Goal: Information Seeking & Learning: Learn about a topic

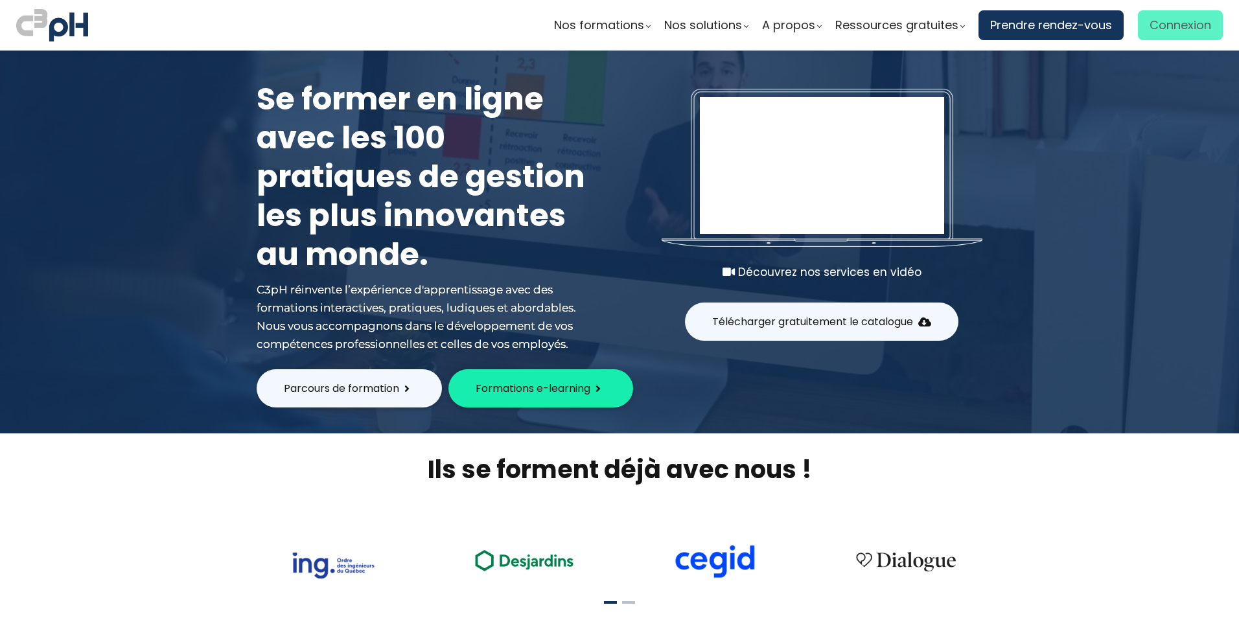
click at [1168, 30] on span "Connexion" at bounding box center [1180, 25] width 62 height 19
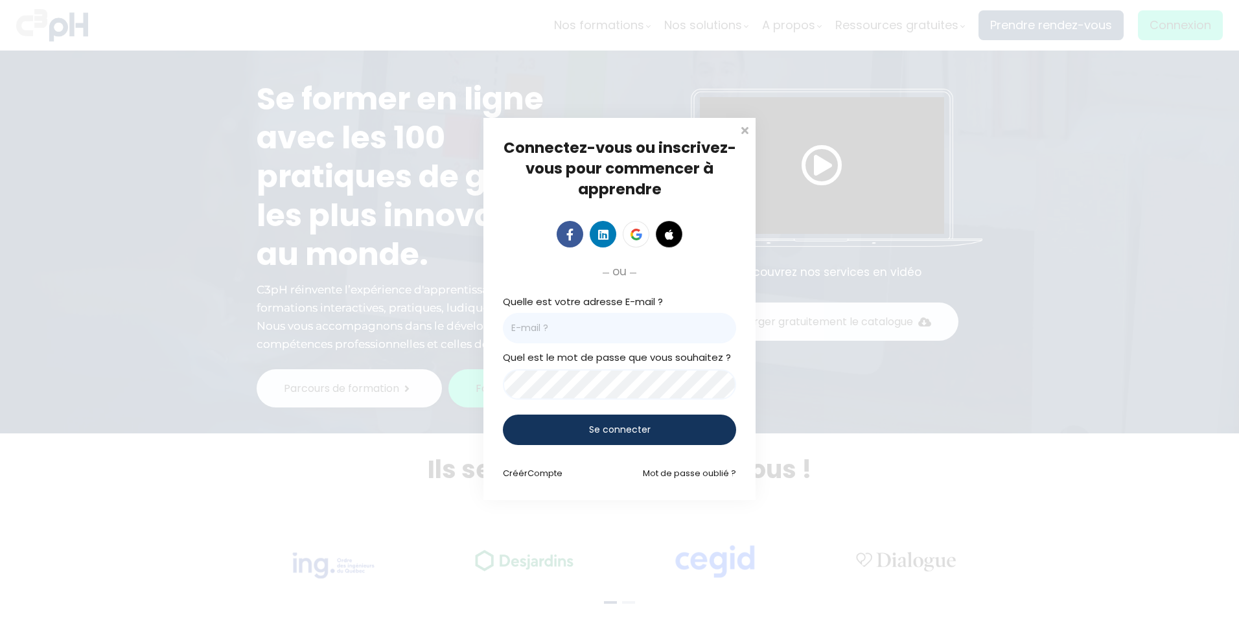
click at [536, 326] on input "email" at bounding box center [619, 328] width 233 height 30
type input "[EMAIL_ADDRESS][PERSON_NAME][DOMAIN_NAME]"
click at [605, 431] on span "Se connecter" at bounding box center [620, 430] width 62 height 14
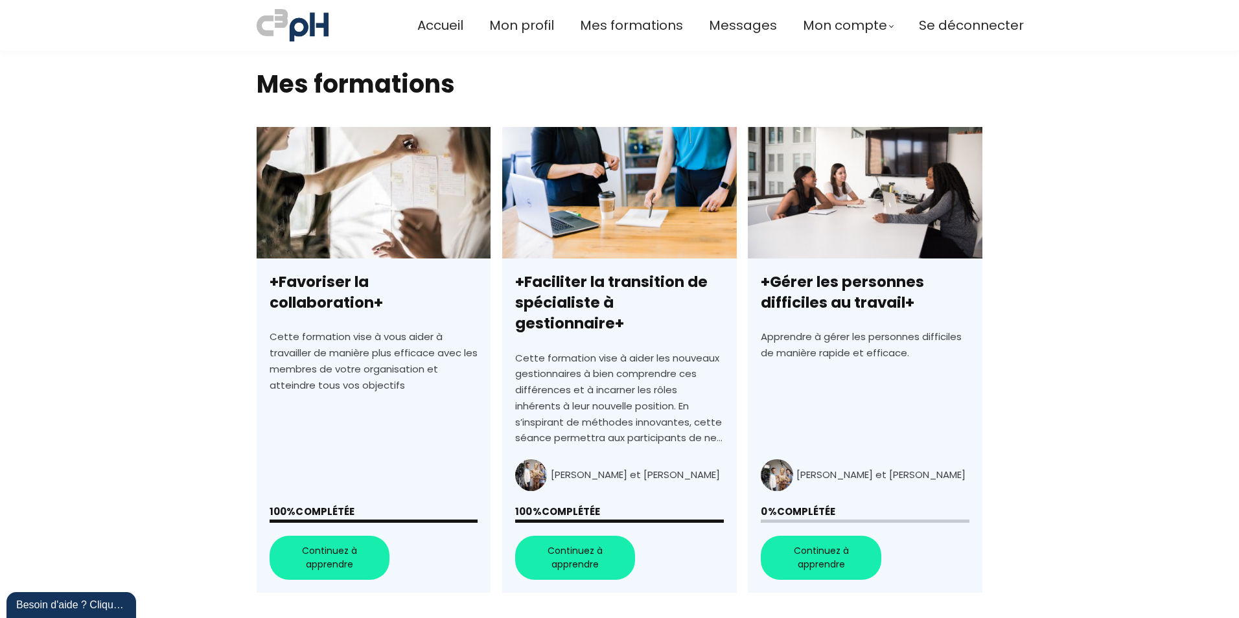
scroll to position [324, 0]
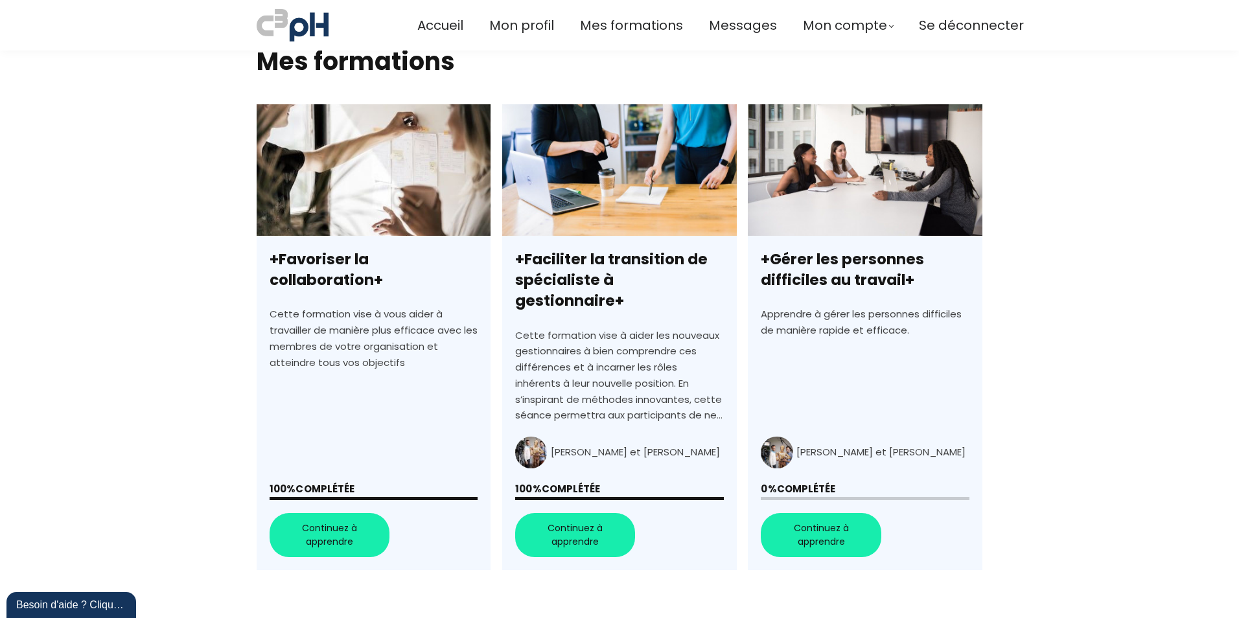
click at [823, 509] on link "+Gérer les personnes difficiles au travail+" at bounding box center [865, 337] width 234 height 466
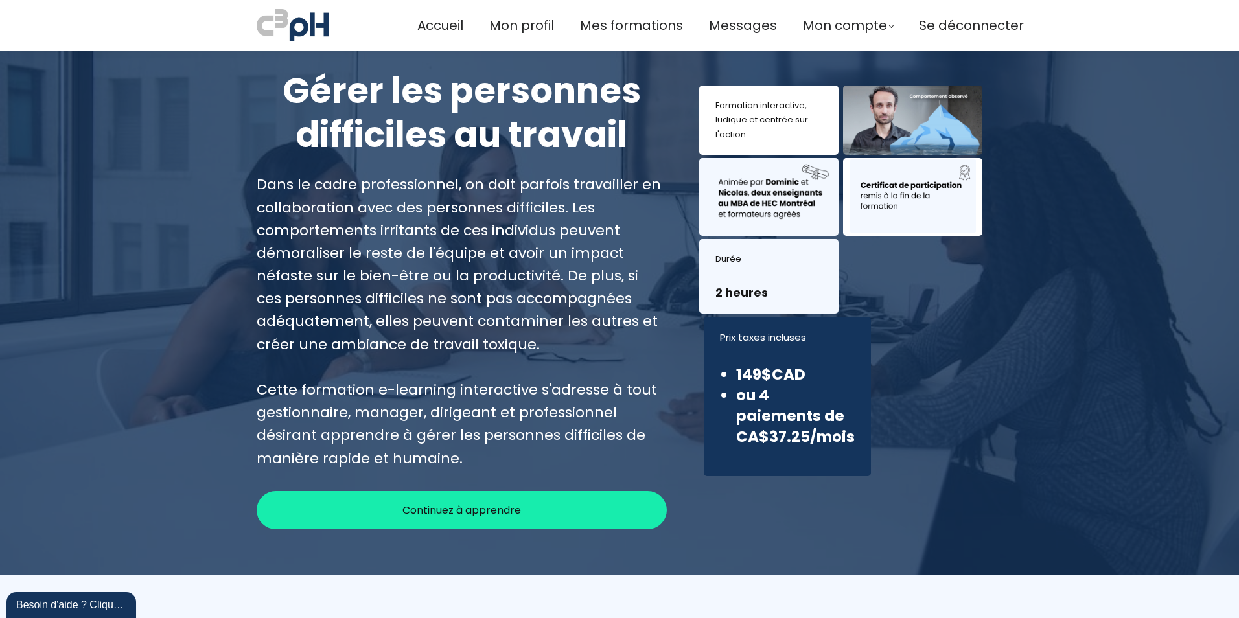
scroll to position [130, 0]
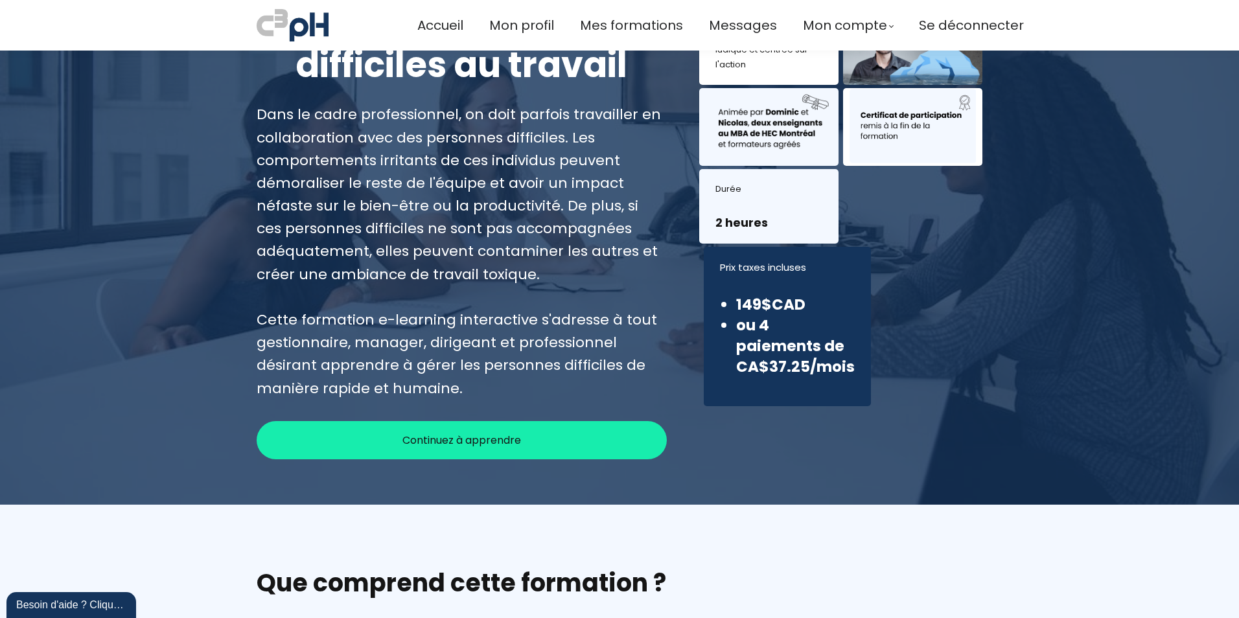
click at [436, 442] on span "Continuez à apprendre" at bounding box center [461, 440] width 119 height 16
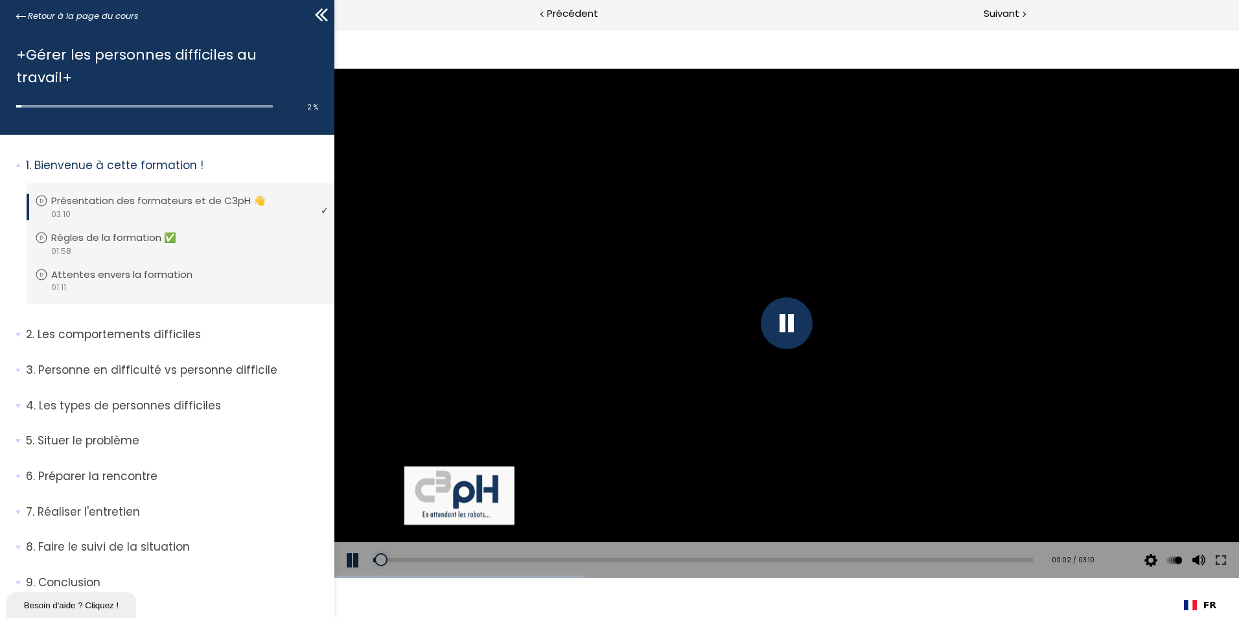
click at [781, 319] on div at bounding box center [786, 323] width 52 height 52
click at [350, 558] on button at bounding box center [353, 560] width 39 height 36
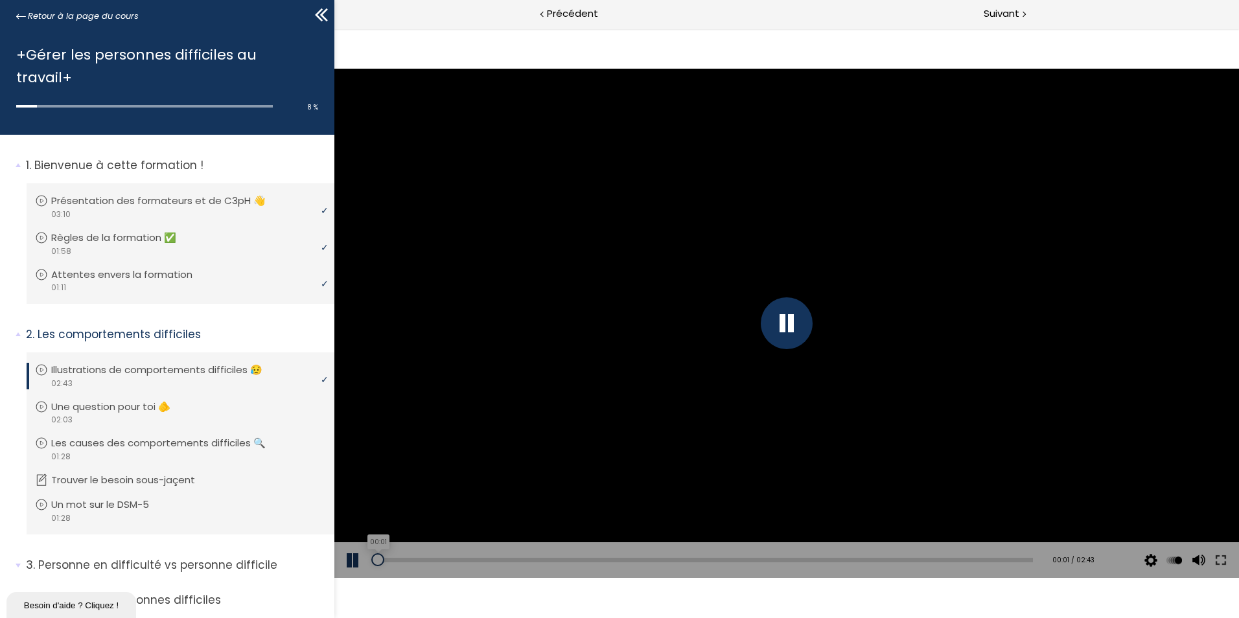
click at [378, 558] on div "00:01" at bounding box center [702, 560] width 659 height 5
click at [774, 320] on div at bounding box center [786, 323] width 52 height 52
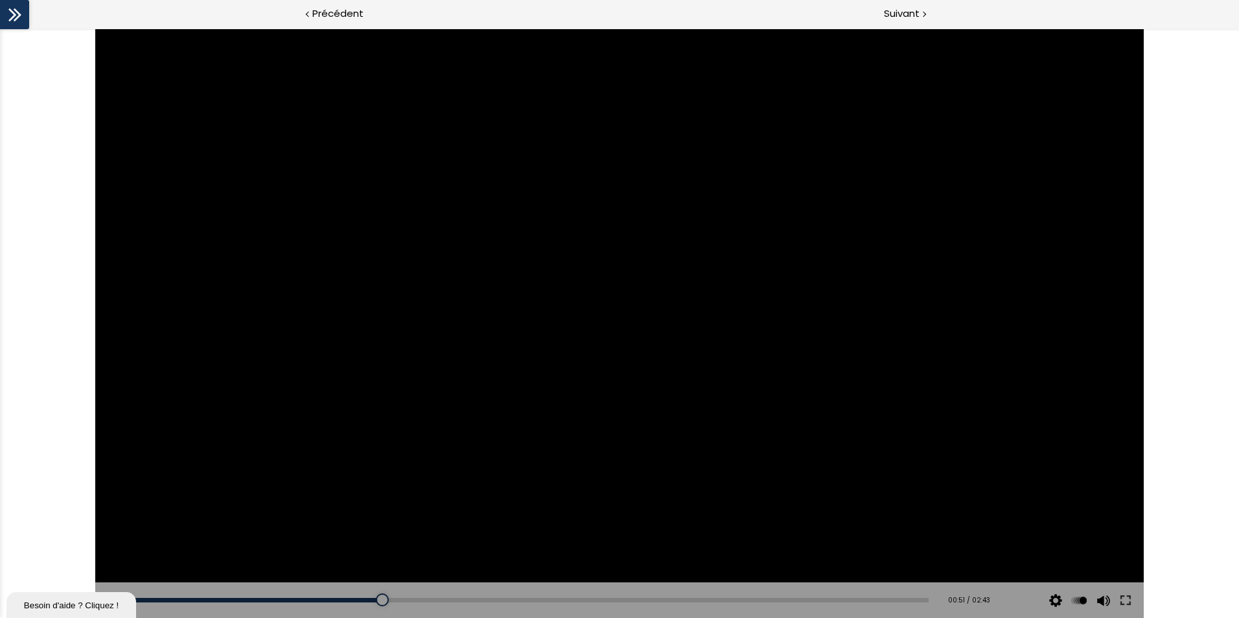
click at [602, 294] on div at bounding box center [619, 323] width 1048 height 589
click at [189, 601] on div "00:11" at bounding box center [531, 600] width 794 height 5
click at [219, 597] on div "Add chapter 00:17" at bounding box center [531, 600] width 794 height 36
click at [229, 600] on div "00:19" at bounding box center [531, 600] width 794 height 5
click at [260, 599] on div "00:26" at bounding box center [531, 600] width 794 height 5
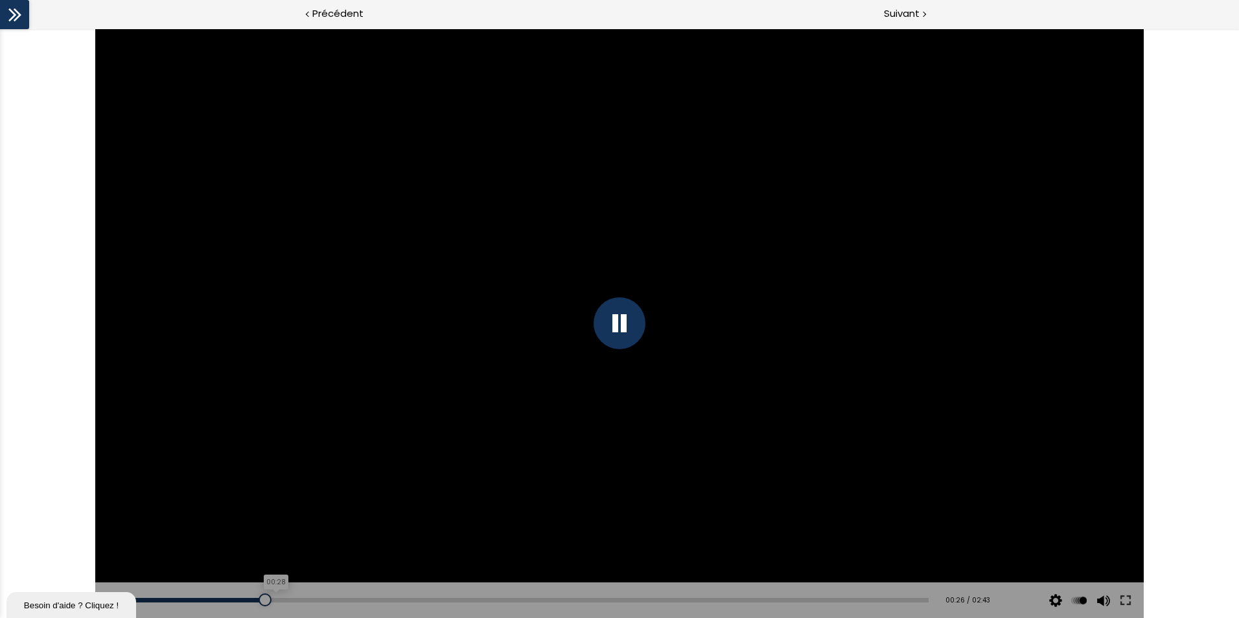
click at [273, 598] on div "00:28" at bounding box center [531, 600] width 794 height 5
click at [286, 599] on div "00:31" at bounding box center [531, 600] width 794 height 5
click at [328, 598] on div "00:40" at bounding box center [531, 600] width 794 height 5
click at [344, 598] on div "00:43" at bounding box center [531, 600] width 794 height 5
click at [377, 598] on div "00:50" at bounding box center [531, 600] width 794 height 5
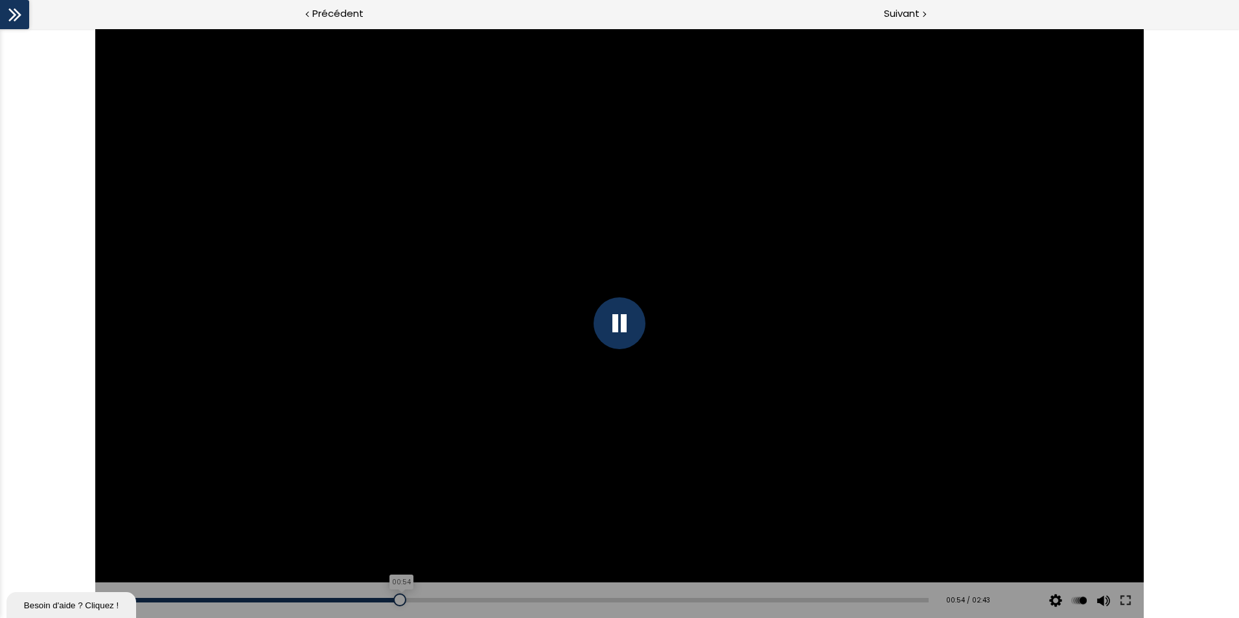
click at [396, 598] on div "00:54" at bounding box center [531, 600] width 794 height 5
click at [429, 599] on div "01:01" at bounding box center [531, 600] width 794 height 5
click at [665, 317] on div at bounding box center [619, 323] width 1048 height 589
click at [692, 262] on div at bounding box center [619, 323] width 1048 height 589
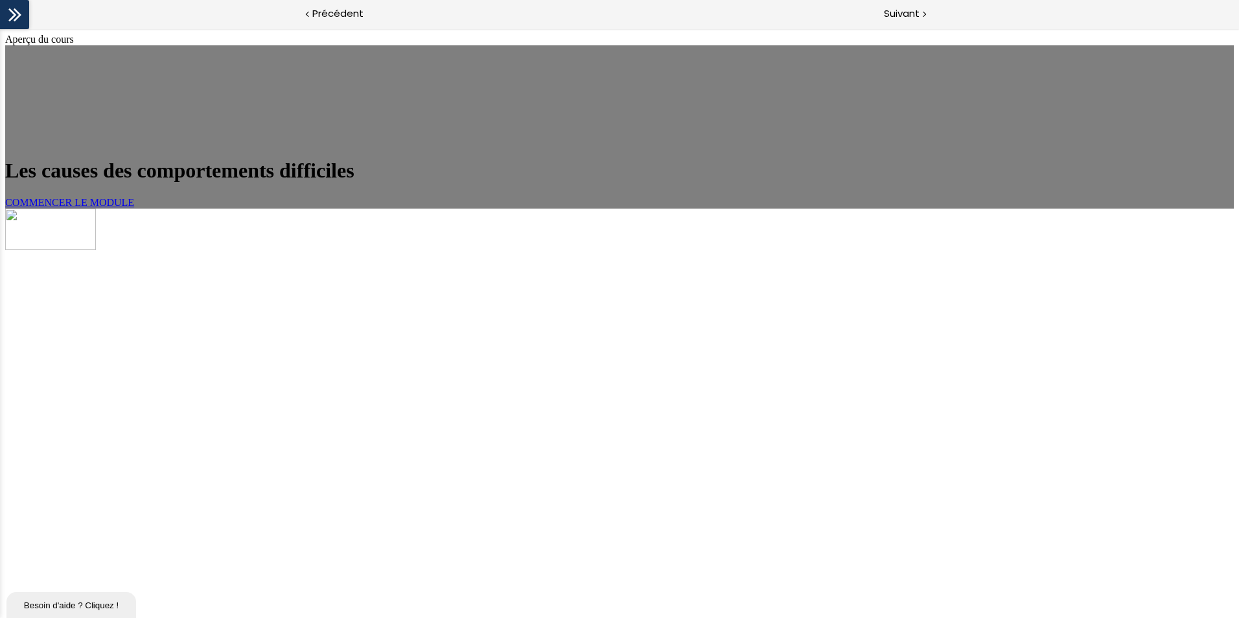
click at [134, 208] on span "COMMENCER LE MODULE" at bounding box center [69, 202] width 129 height 11
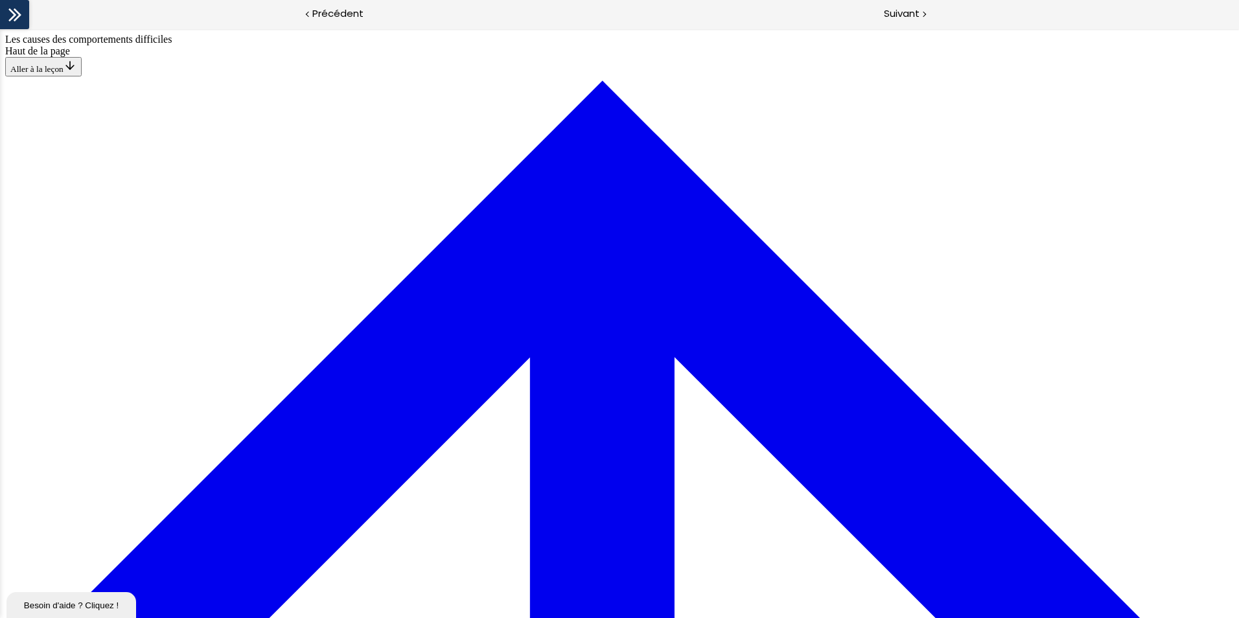
scroll to position [45, 0]
click at [889, 16] on span "Suivant" at bounding box center [902, 14] width 36 height 16
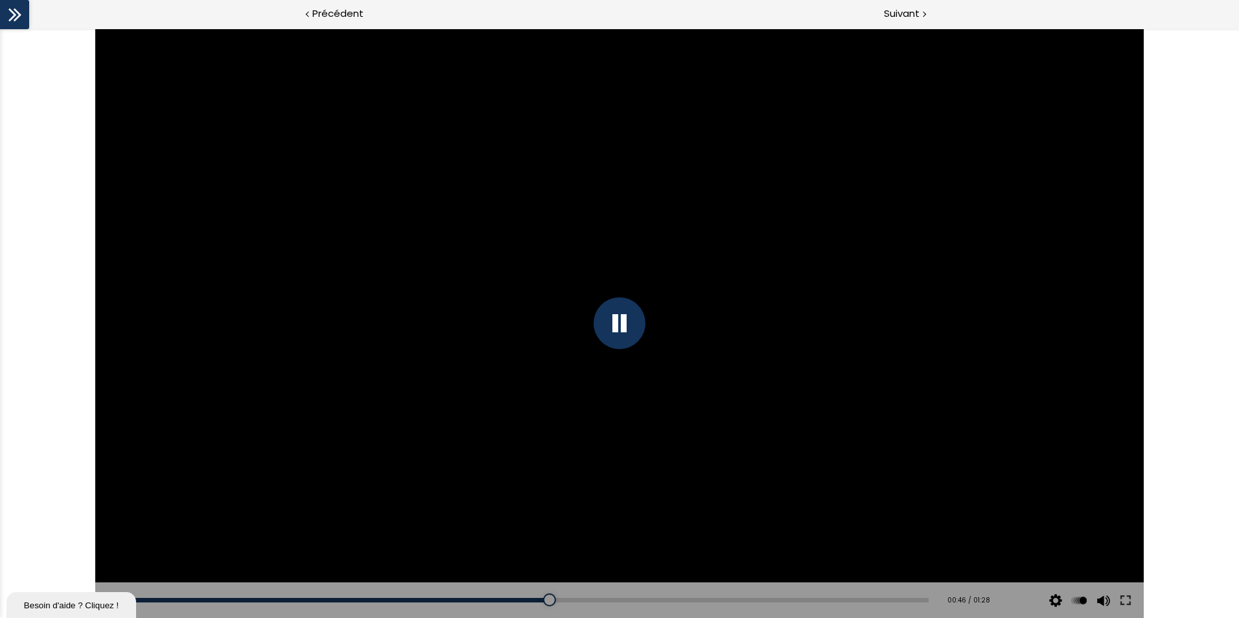
click at [720, 314] on div at bounding box center [619, 323] width 1048 height 589
click at [488, 600] on div "00:39" at bounding box center [531, 600] width 794 height 5
click at [452, 597] on div "Add chapter 00:37" at bounding box center [531, 600] width 794 height 36
click at [446, 601] on div "00:35" at bounding box center [531, 600] width 794 height 5
click at [649, 262] on div at bounding box center [619, 323] width 1048 height 589
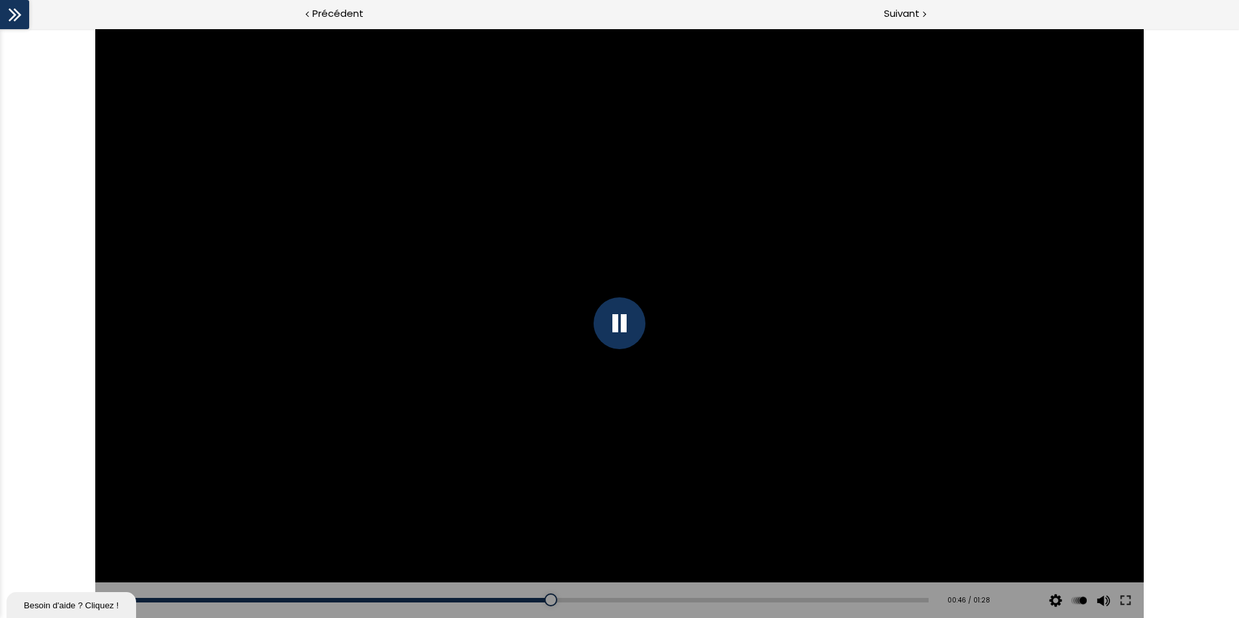
click at [764, 356] on div at bounding box center [619, 323] width 1048 height 589
click at [699, 320] on div at bounding box center [619, 323] width 1048 height 589
click at [701, 269] on div at bounding box center [619, 323] width 1048 height 589
click at [646, 257] on div at bounding box center [619, 323] width 1048 height 589
click at [709, 598] on div "01:04" at bounding box center [531, 600] width 794 height 5
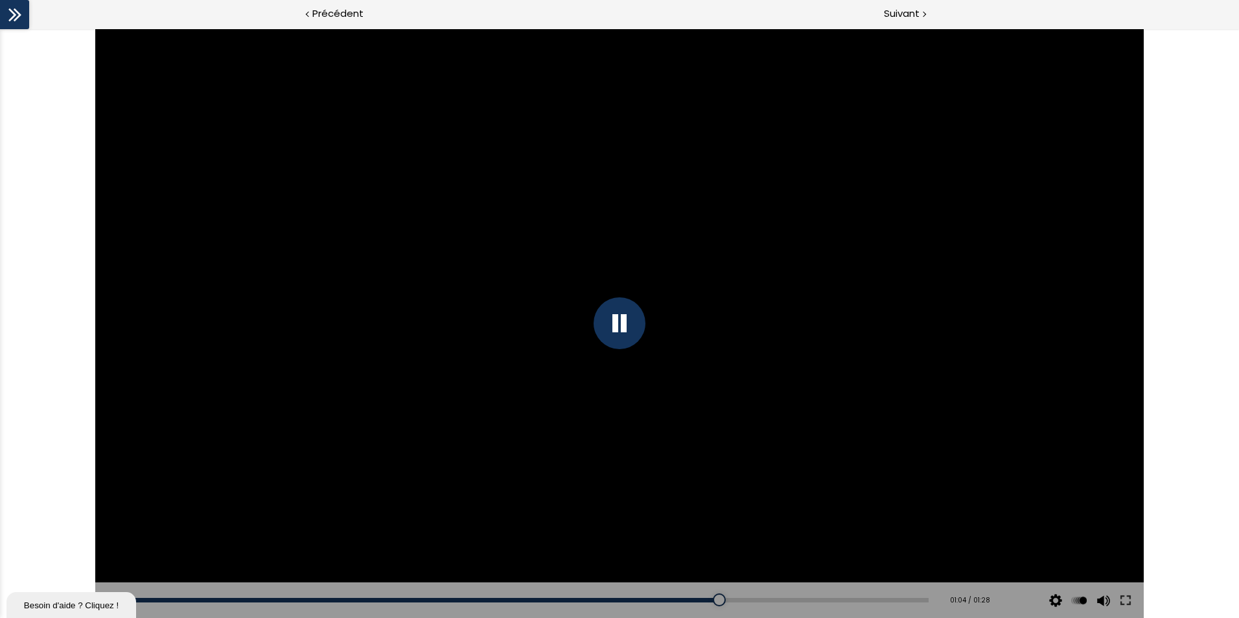
click at [660, 402] on div at bounding box center [619, 323] width 1048 height 589
click at [554, 255] on div at bounding box center [619, 323] width 1048 height 589
click at [608, 378] on div at bounding box center [619, 323] width 1048 height 589
click at [307, 599] on div "00:29" at bounding box center [531, 600] width 794 height 5
click at [282, 598] on div "00:24" at bounding box center [531, 600] width 794 height 5
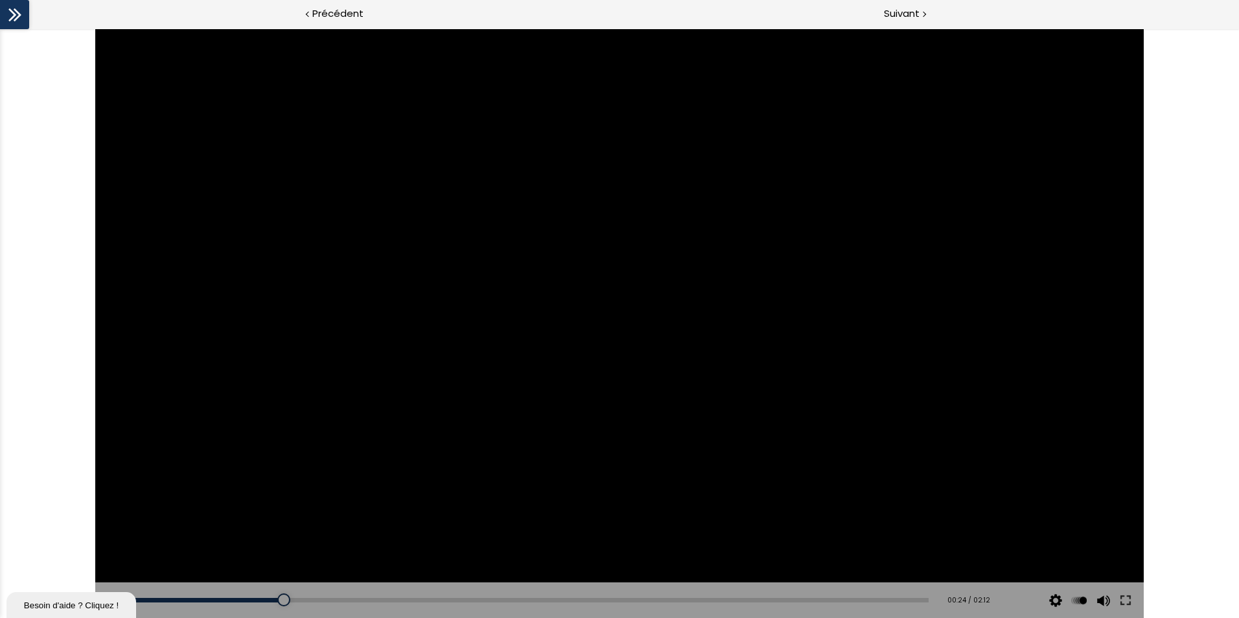
click at [543, 328] on div at bounding box center [619, 323] width 1048 height 589
click at [261, 599] on div "00:21" at bounding box center [531, 600] width 794 height 5
click at [244, 600] on div "00:18" at bounding box center [531, 600] width 794 height 5
click at [224, 599] on div "00:15" at bounding box center [531, 600] width 794 height 5
click at [477, 375] on div at bounding box center [619, 323] width 1048 height 589
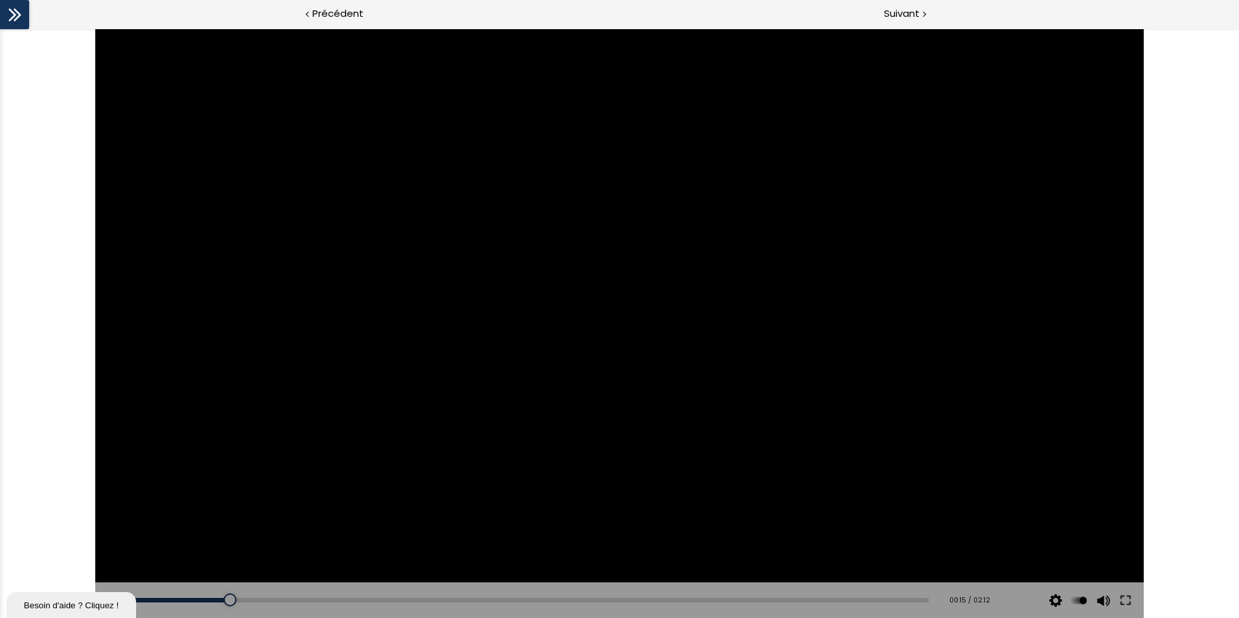
click at [413, 317] on div at bounding box center [619, 323] width 1048 height 589
click at [273, 600] on div "00:23" at bounding box center [531, 600] width 794 height 5
click at [299, 597] on div "Add chapter 00:27" at bounding box center [531, 600] width 794 height 36
click at [301, 600] on div "00:28" at bounding box center [531, 600] width 794 height 5
click at [669, 262] on div at bounding box center [619, 323] width 1048 height 589
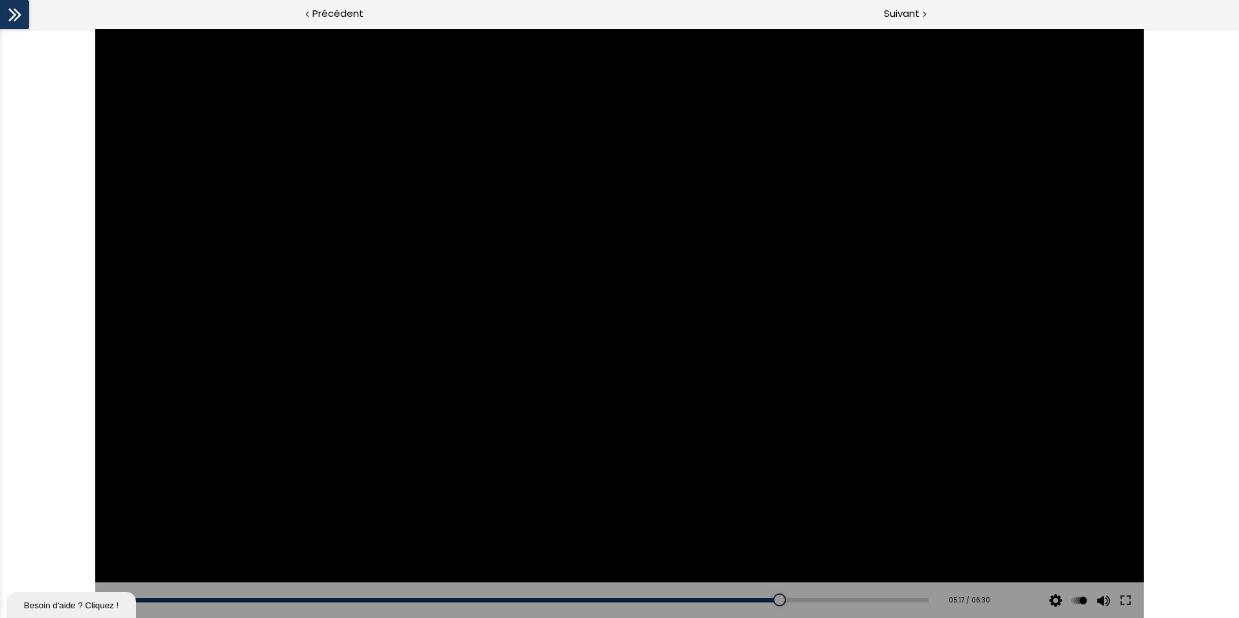
click at [643, 227] on div at bounding box center [619, 323] width 1048 height 589
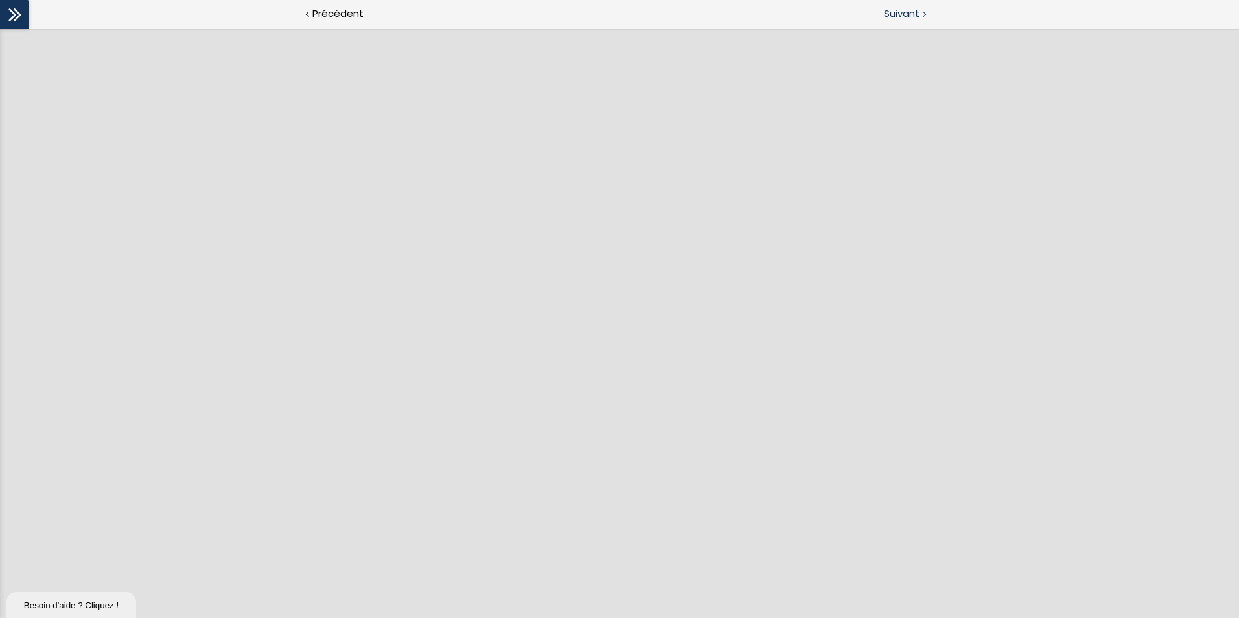
click at [891, 15] on span "Suivant" at bounding box center [902, 14] width 36 height 16
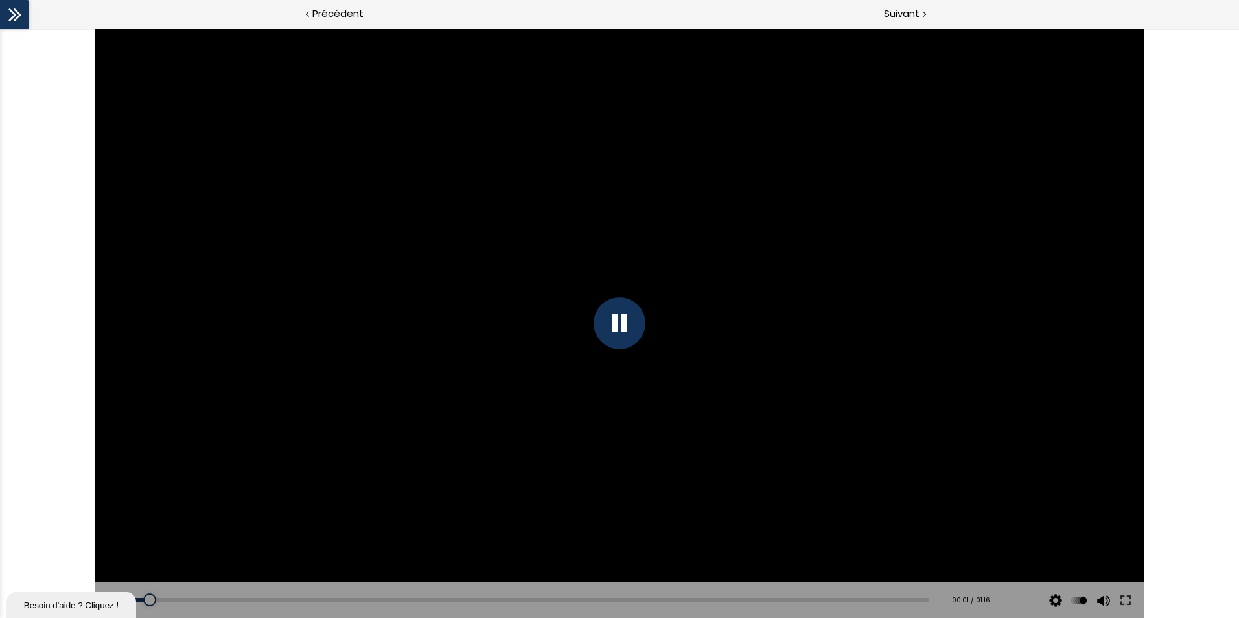
click at [17, 8] on icon at bounding box center [14, 14] width 19 height 19
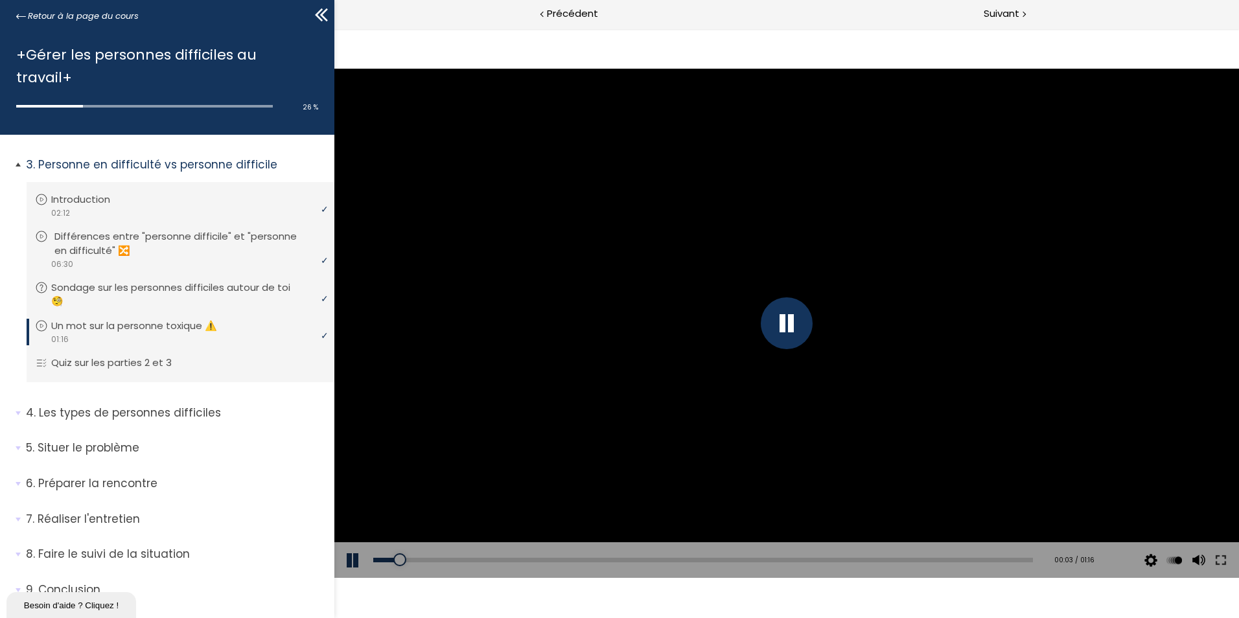
scroll to position [404, 0]
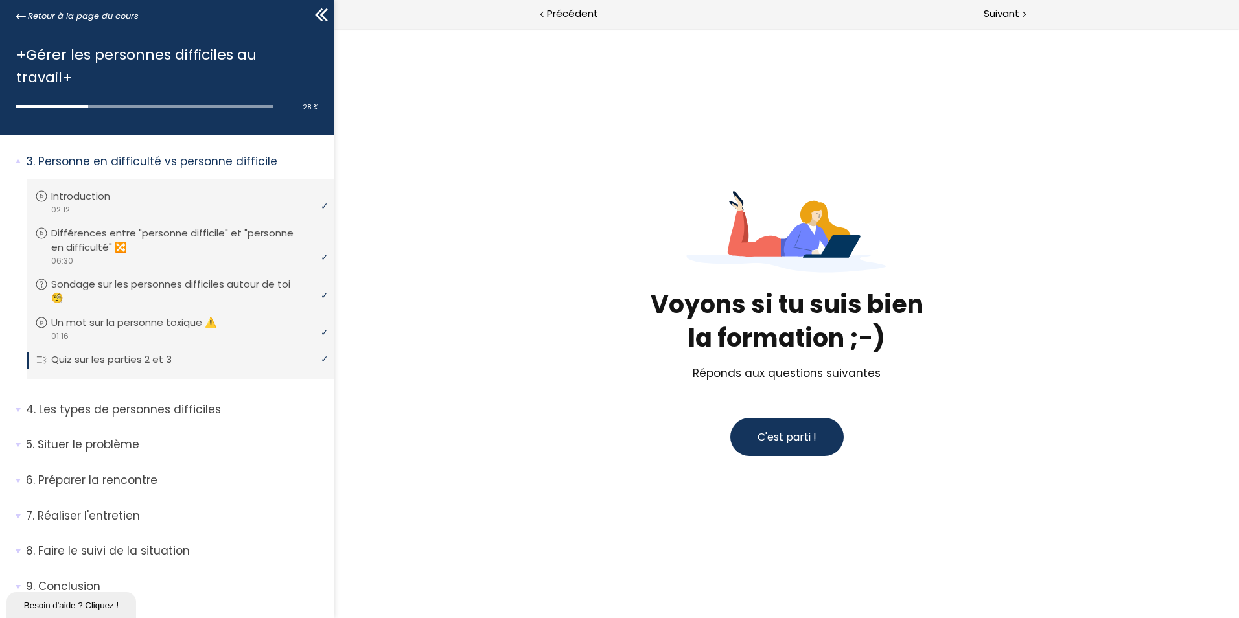
click at [808, 435] on span "C'est parti !" at bounding box center [786, 436] width 59 height 15
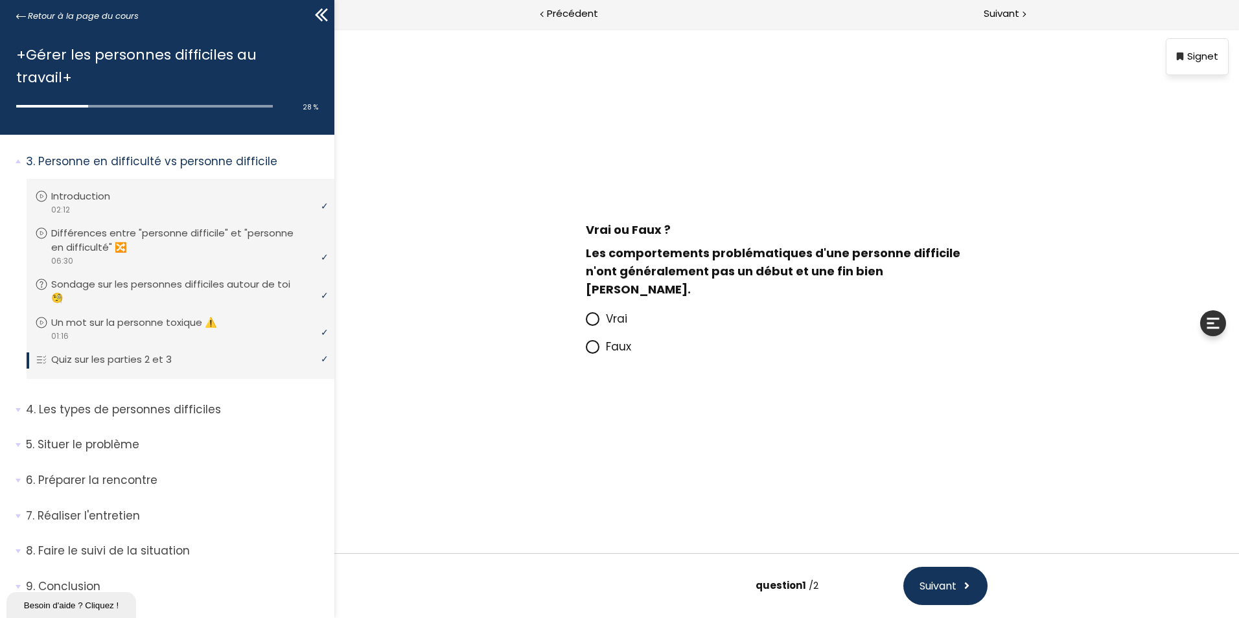
click at [610, 311] on span "Vrai" at bounding box center [616, 319] width 21 height 16
click at [586, 323] on input "Vrai" at bounding box center [586, 323] width 0 height 0
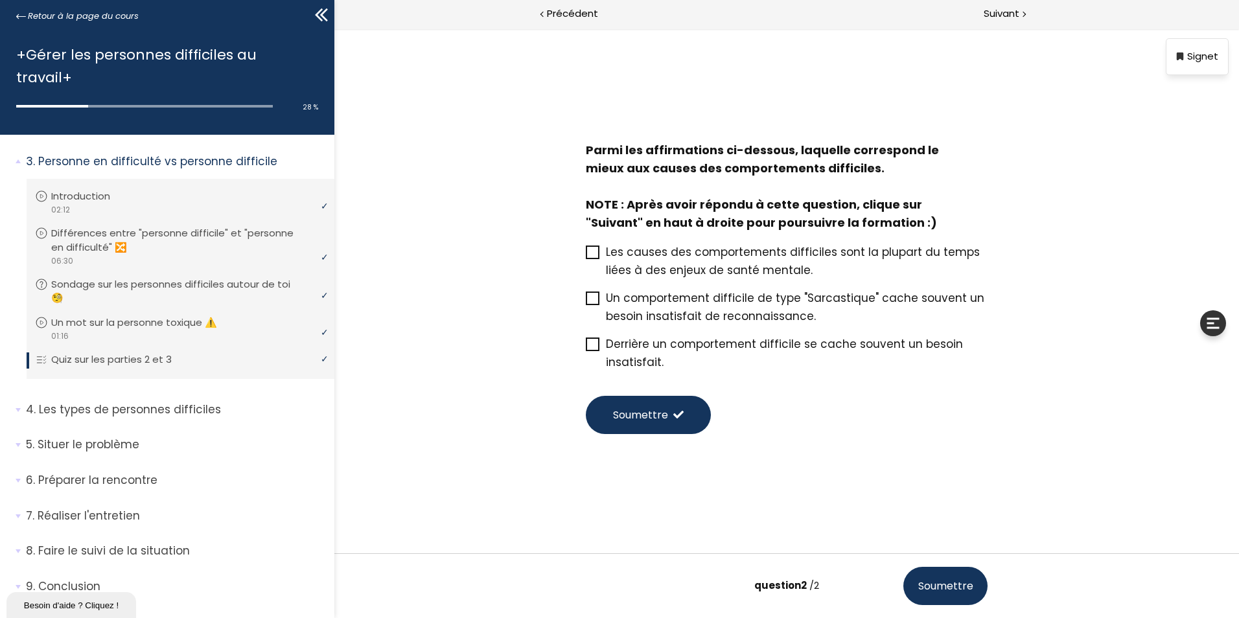
click at [673, 337] on span "Derrière un comportement difficile se cache souvent un besoin insatisfait." at bounding box center [784, 353] width 357 height 34
click at [586, 348] on input "Derrière un comportement difficile se cache souvent un besoin insatisfait." at bounding box center [586, 348] width 0 height 0
click at [663, 413] on span "Soumettre" at bounding box center [640, 415] width 55 height 16
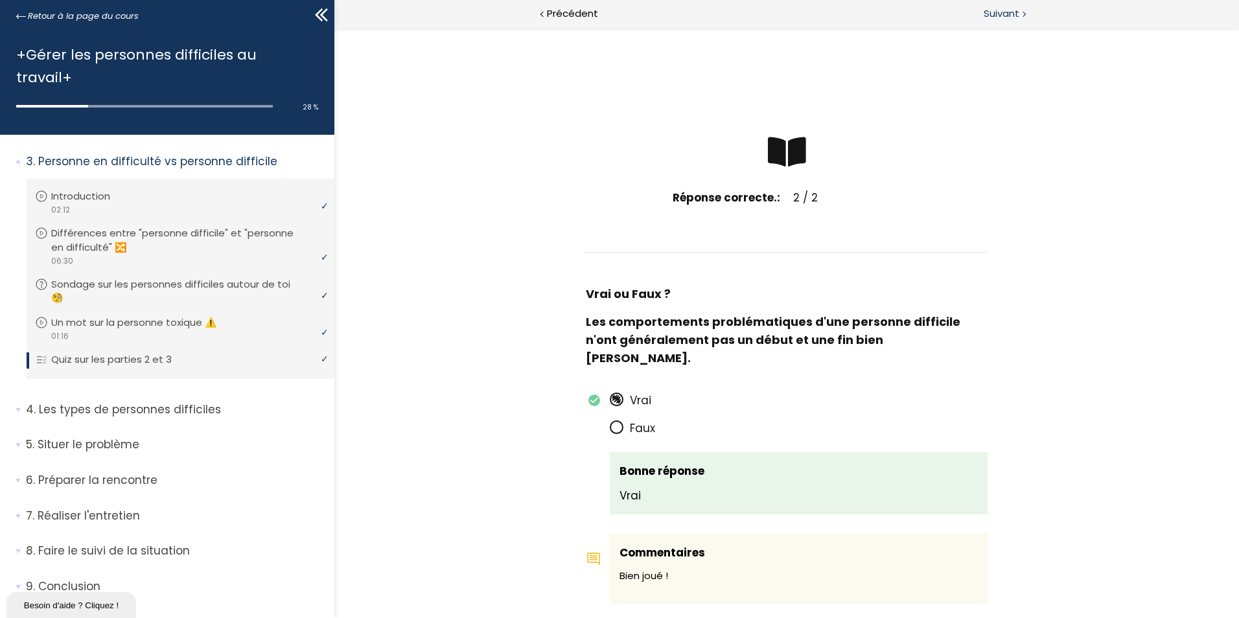
click at [997, 17] on span "Suivant" at bounding box center [1001, 14] width 36 height 16
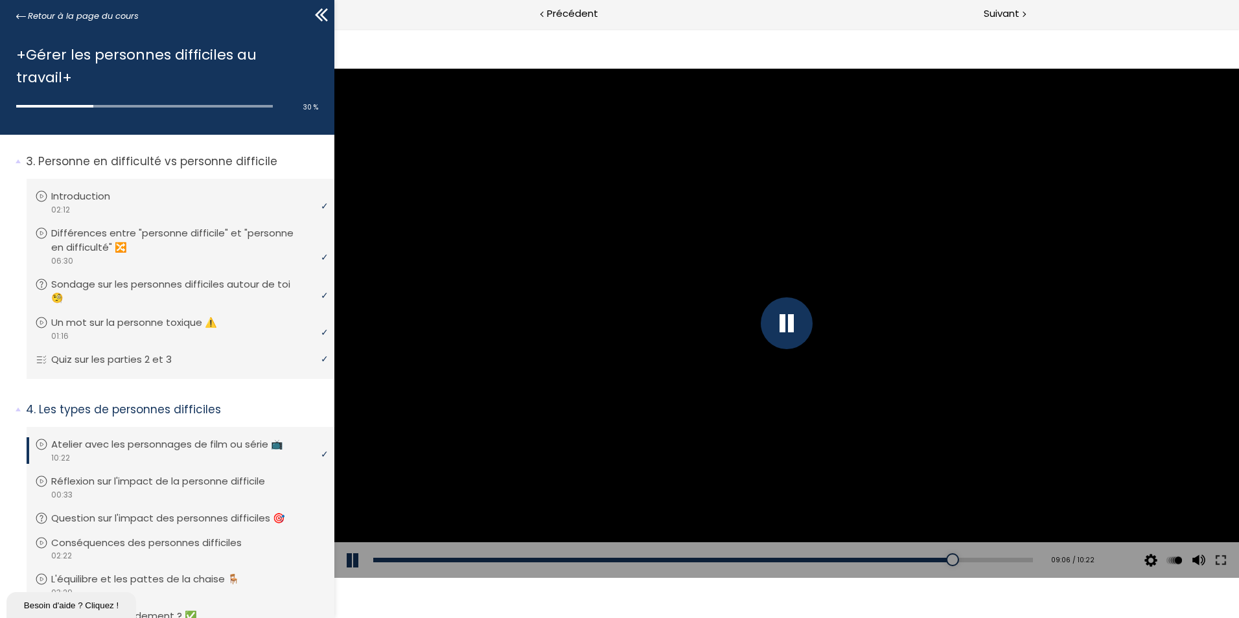
click at [966, 304] on div at bounding box center [786, 323] width 904 height 509
click at [760, 275] on div at bounding box center [786, 323] width 904 height 509
click at [478, 560] on div "01:40" at bounding box center [702, 560] width 659 height 5
click at [386, 560] on div "00:13" at bounding box center [702, 560] width 659 height 5
click at [396, 560] on div "00:22" at bounding box center [702, 560] width 659 height 5
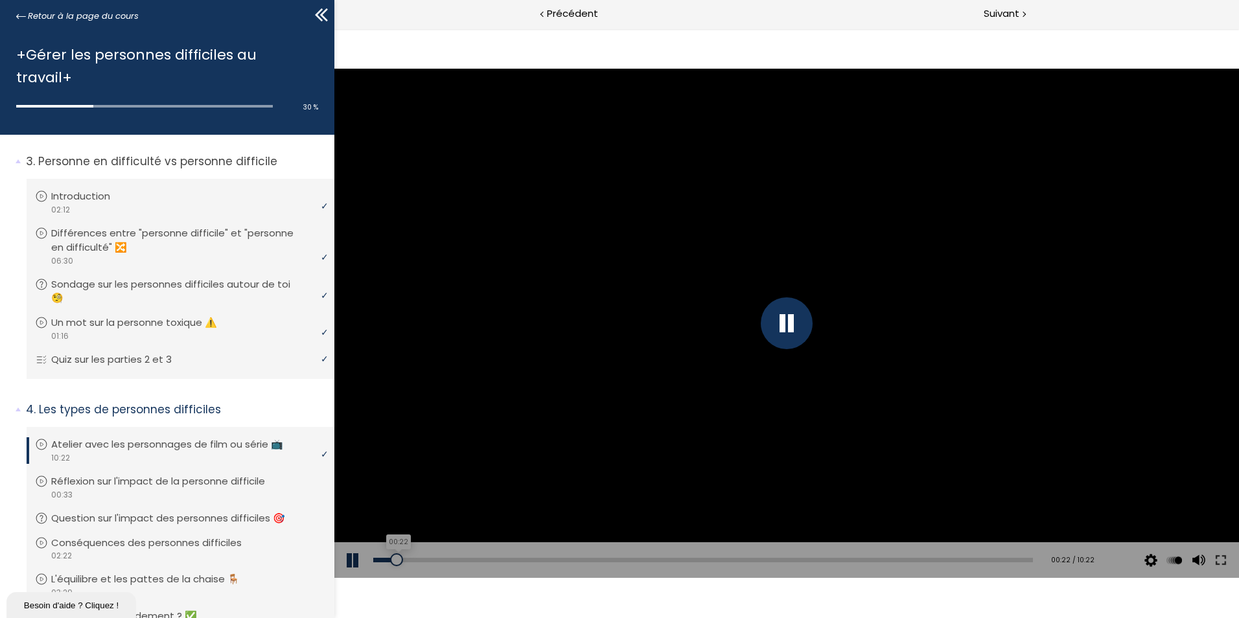
click at [403, 560] on div "00:22" at bounding box center [702, 560] width 659 height 5
click at [413, 559] on div "00:37" at bounding box center [702, 560] width 659 height 5
click at [419, 559] on div "00:44" at bounding box center [702, 560] width 659 height 5
click at [426, 560] on div "00:51" at bounding box center [702, 560] width 659 height 5
click at [432, 560] on div at bounding box center [426, 559] width 13 height 13
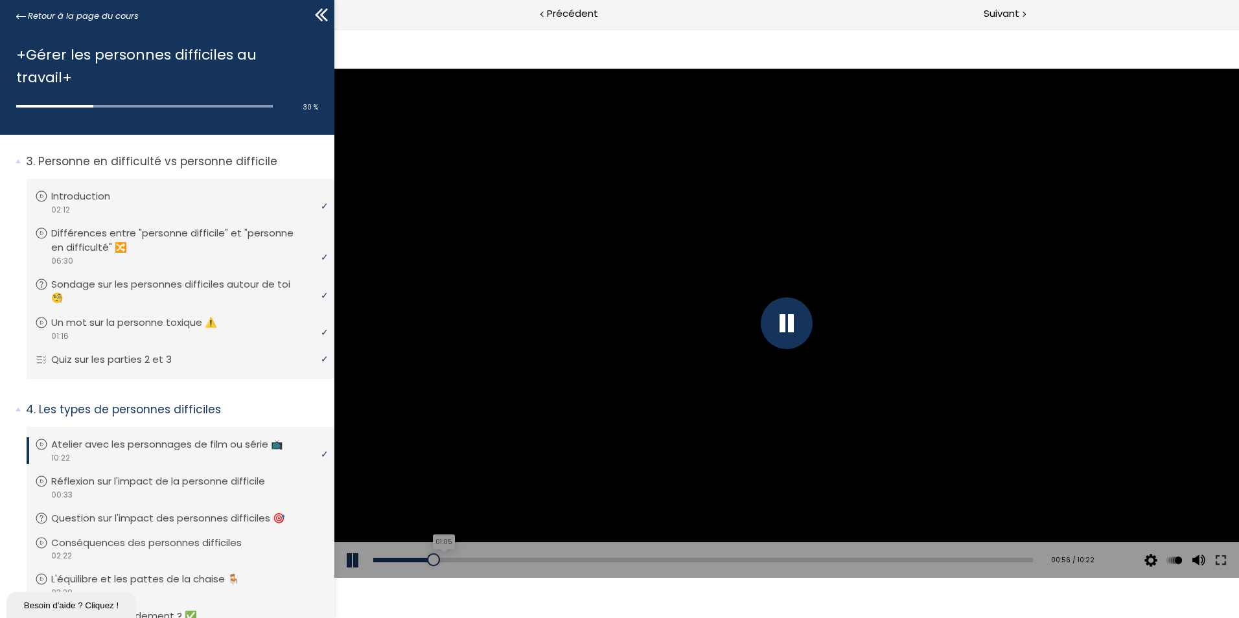
click at [441, 560] on div "01:05" at bounding box center [702, 560] width 659 height 5
click at [449, 560] on div "01:13" at bounding box center [702, 560] width 659 height 5
click at [456, 560] on div "01:20" at bounding box center [702, 560] width 659 height 5
click at [464, 560] on div "01:26" at bounding box center [702, 560] width 659 height 5
click at [531, 373] on div at bounding box center [786, 323] width 904 height 509
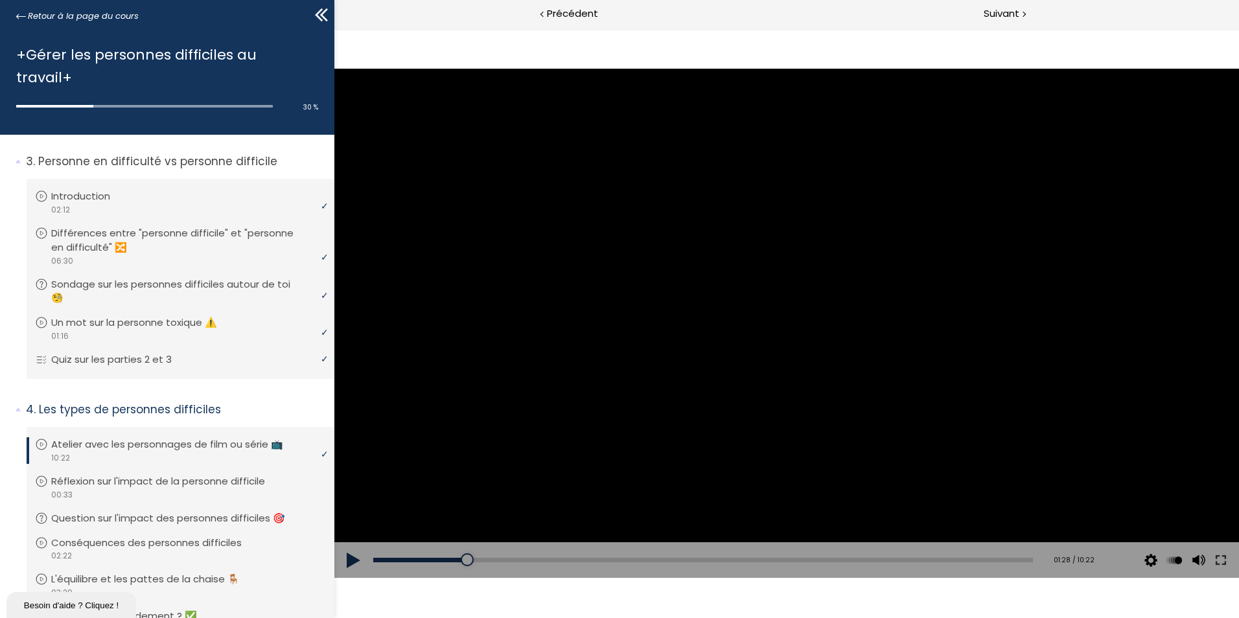
click at [488, 556] on div "Add chapter 01:49" at bounding box center [702, 560] width 659 height 36
click at [497, 560] on div "01:59" at bounding box center [702, 560] width 659 height 5
click at [509, 560] on div "02:10" at bounding box center [702, 560] width 659 height 5
click at [520, 560] on div "02:21" at bounding box center [702, 560] width 659 height 5
click at [529, 560] on div "02:27" at bounding box center [702, 560] width 659 height 5
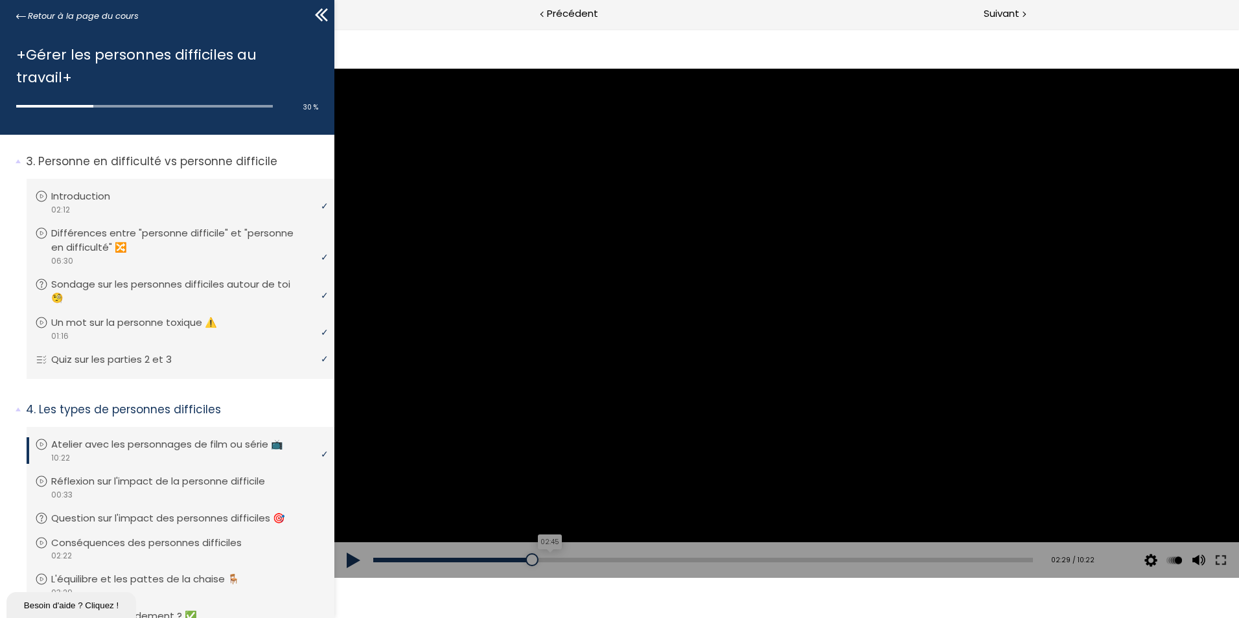
click at [545, 560] on div "02:45" at bounding box center [702, 560] width 659 height 5
click at [559, 558] on div "02:58" at bounding box center [702, 560] width 659 height 5
click at [568, 559] on div "03:06" at bounding box center [702, 560] width 659 height 5
click at [588, 558] on div "03:26" at bounding box center [702, 560] width 659 height 5
click at [606, 562] on div "Add chapter 03:26" at bounding box center [702, 560] width 659 height 36
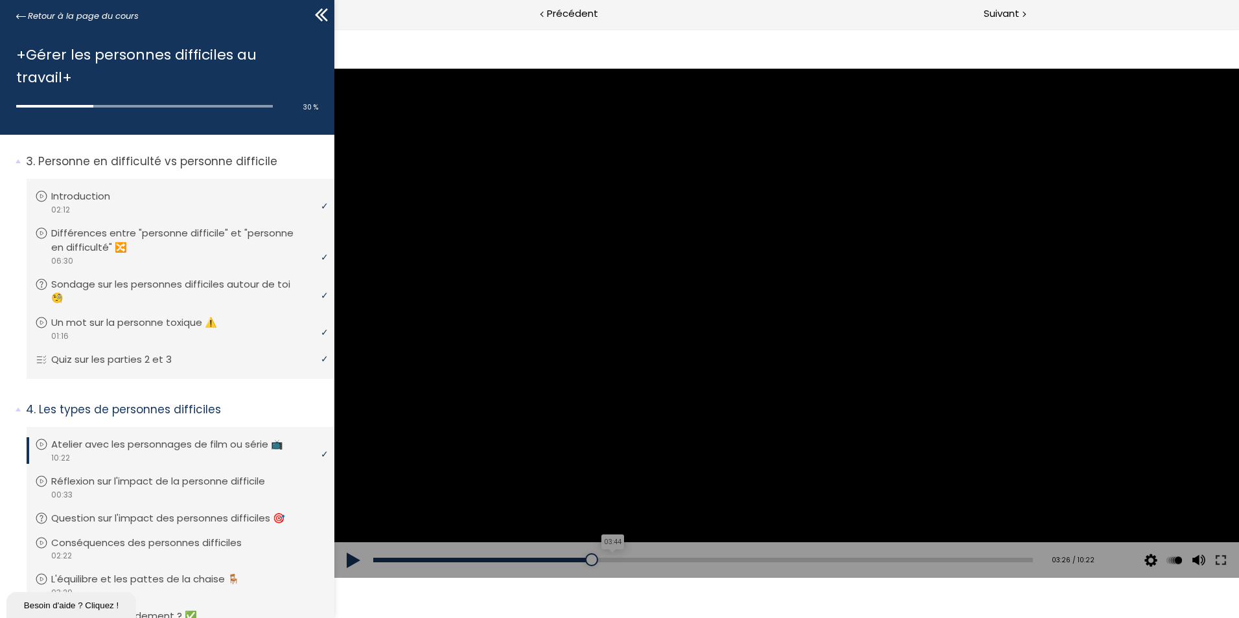
click at [607, 560] on div "03:44" at bounding box center [702, 560] width 659 height 5
click at [621, 559] on div "03:57" at bounding box center [702, 560] width 659 height 5
click at [632, 560] on div "04:08" at bounding box center [702, 560] width 659 height 5
click at [646, 559] on div "04:22" at bounding box center [702, 560] width 659 height 5
click at [659, 558] on div "04:35" at bounding box center [702, 560] width 659 height 5
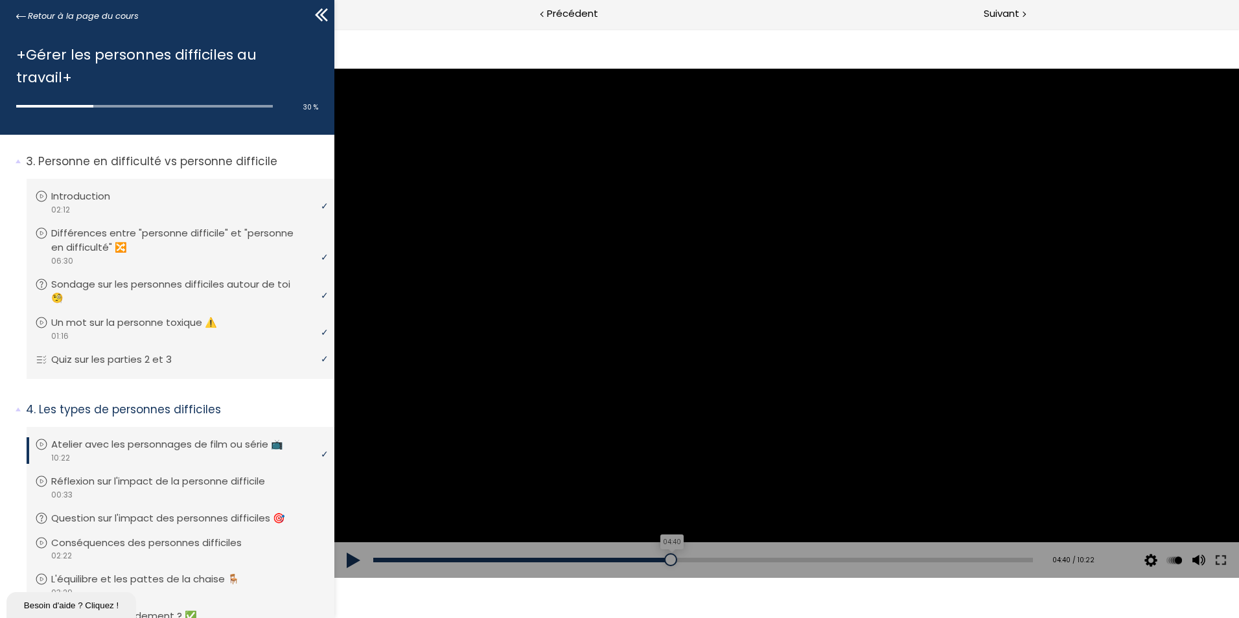
click at [666, 558] on div "04:40" at bounding box center [702, 560] width 659 height 5
click at [677, 558] on div "04:51" at bounding box center [702, 560] width 659 height 5
click at [680, 557] on div at bounding box center [681, 559] width 13 height 13
click at [689, 558] on div "05:01" at bounding box center [702, 560] width 659 height 5
click at [698, 558] on div "05:11" at bounding box center [702, 560] width 659 height 5
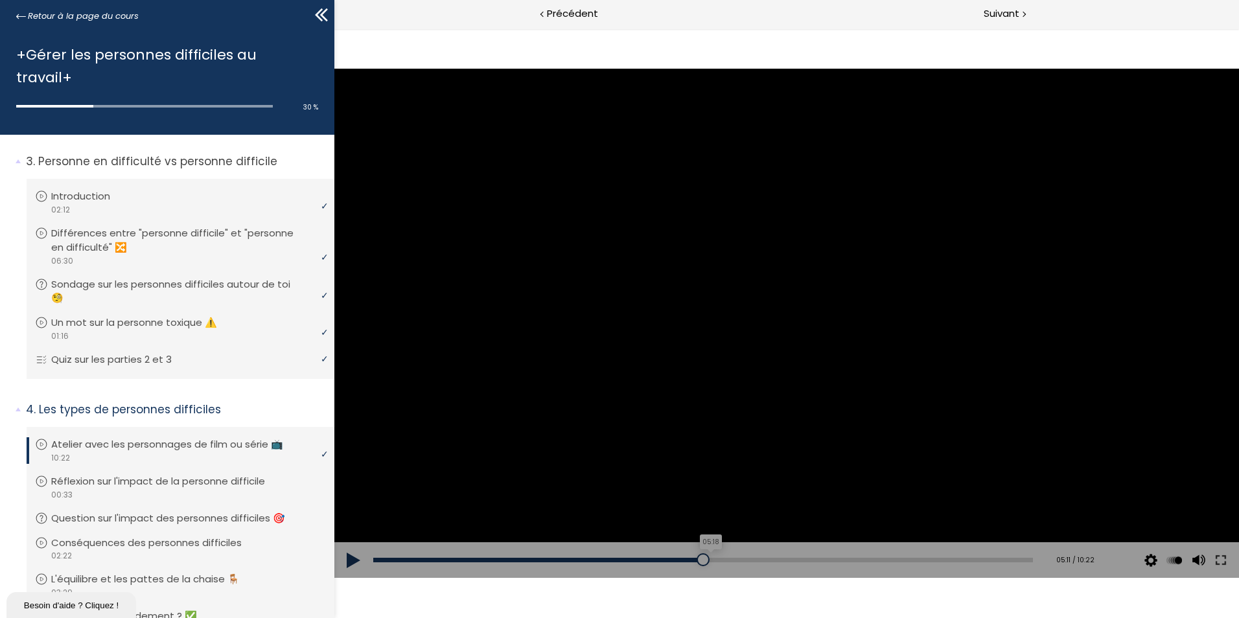
click at [706, 560] on div "05:18" at bounding box center [702, 560] width 659 height 5
click at [712, 560] on div at bounding box center [711, 559] width 13 height 13
click at [720, 560] on div "05:32" at bounding box center [702, 560] width 659 height 5
click at [728, 560] on div "05:41" at bounding box center [702, 560] width 659 height 5
click at [735, 560] on div "05:47" at bounding box center [702, 560] width 659 height 5
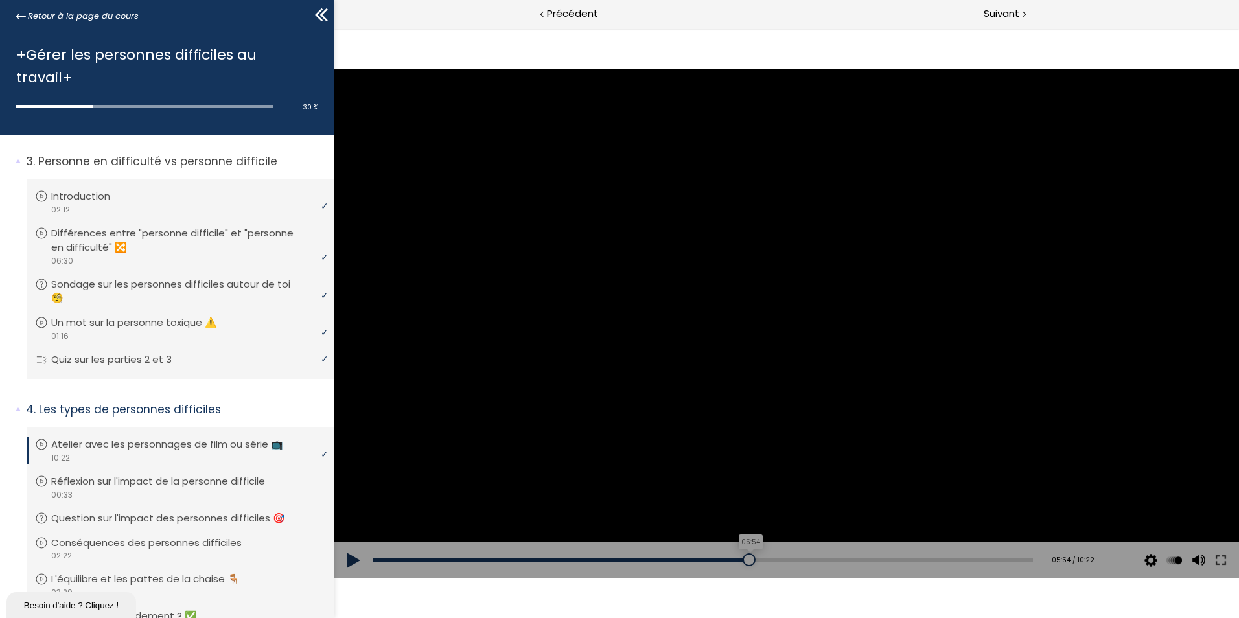
click at [743, 560] on div "05:54" at bounding box center [702, 560] width 659 height 5
click at [747, 560] on div at bounding box center [748, 559] width 13 height 13
click at [756, 558] on div "06:07" at bounding box center [702, 560] width 659 height 5
click at [766, 558] on div "06:17" at bounding box center [702, 560] width 659 height 5
click at [779, 558] on div "06:30" at bounding box center [702, 560] width 659 height 5
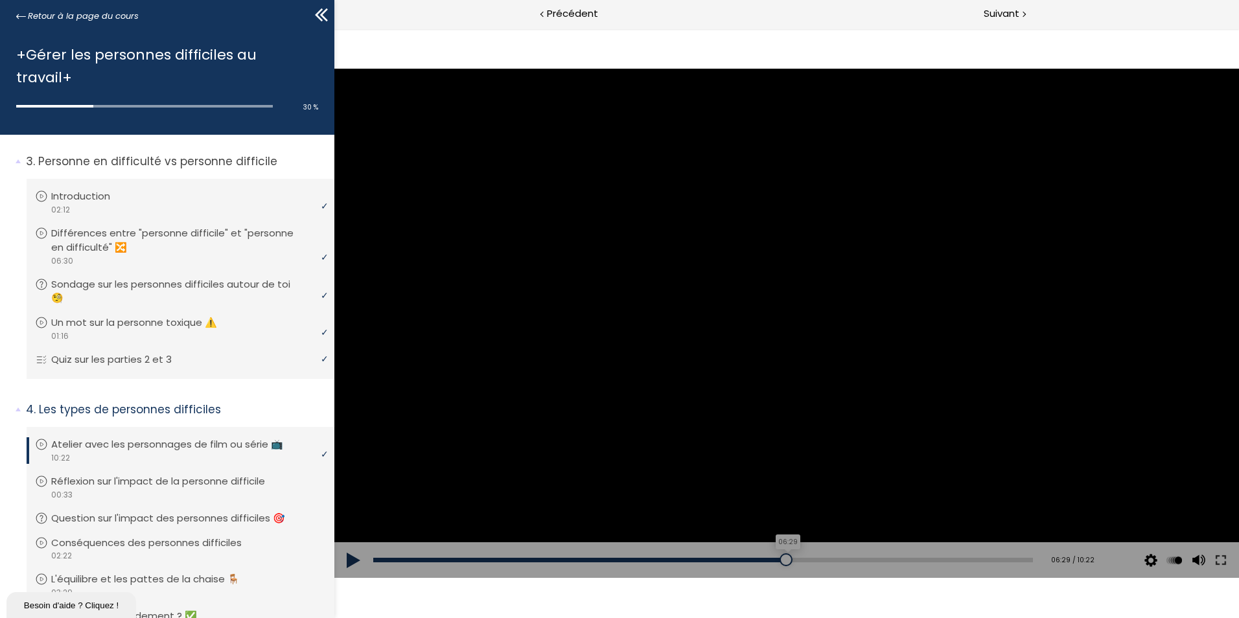
click at [784, 558] on div at bounding box center [785, 559] width 13 height 13
click at [793, 558] on div "06:42" at bounding box center [702, 560] width 659 height 5
click at [802, 558] on div "06:49" at bounding box center [702, 560] width 659 height 5
click at [812, 558] on div "07:00" at bounding box center [702, 560] width 659 height 5
click at [823, 558] on div "07:10" at bounding box center [702, 560] width 659 height 5
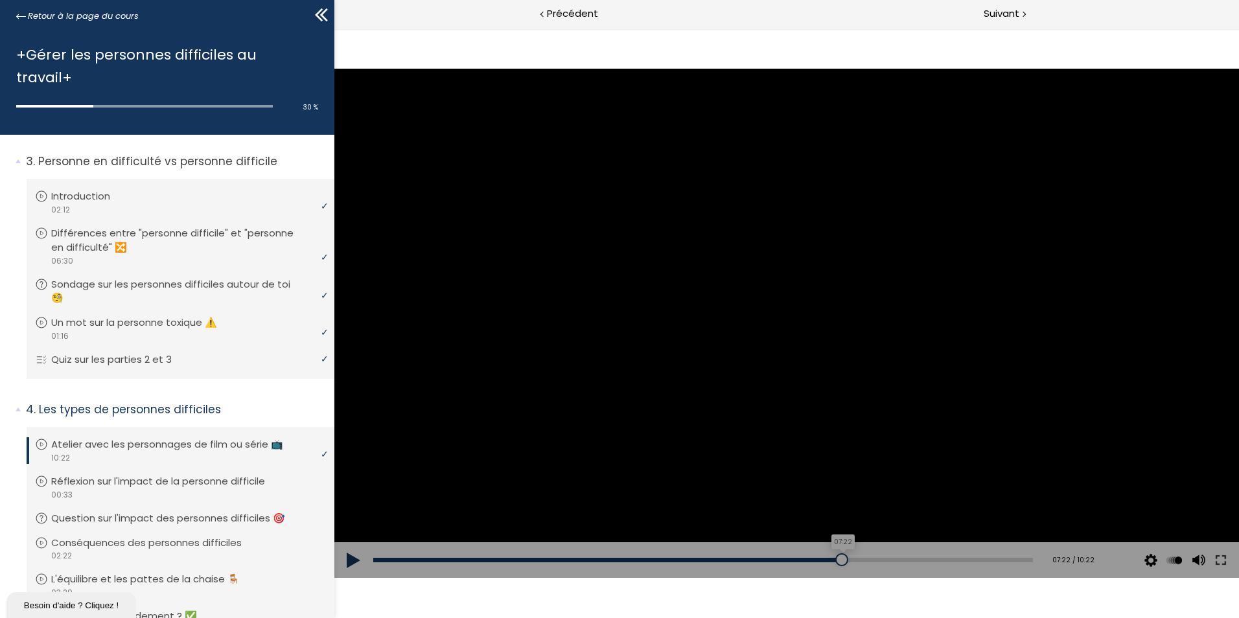
click at [834, 558] on div "07:22" at bounding box center [702, 560] width 659 height 5
click at [847, 558] on div "07:34" at bounding box center [702, 560] width 659 height 5
click at [854, 558] on div "07:34" at bounding box center [702, 560] width 659 height 5
click at [865, 558] on div "07:52" at bounding box center [702, 560] width 659 height 5
click at [873, 561] on div "07:59" at bounding box center [702, 560] width 659 height 5
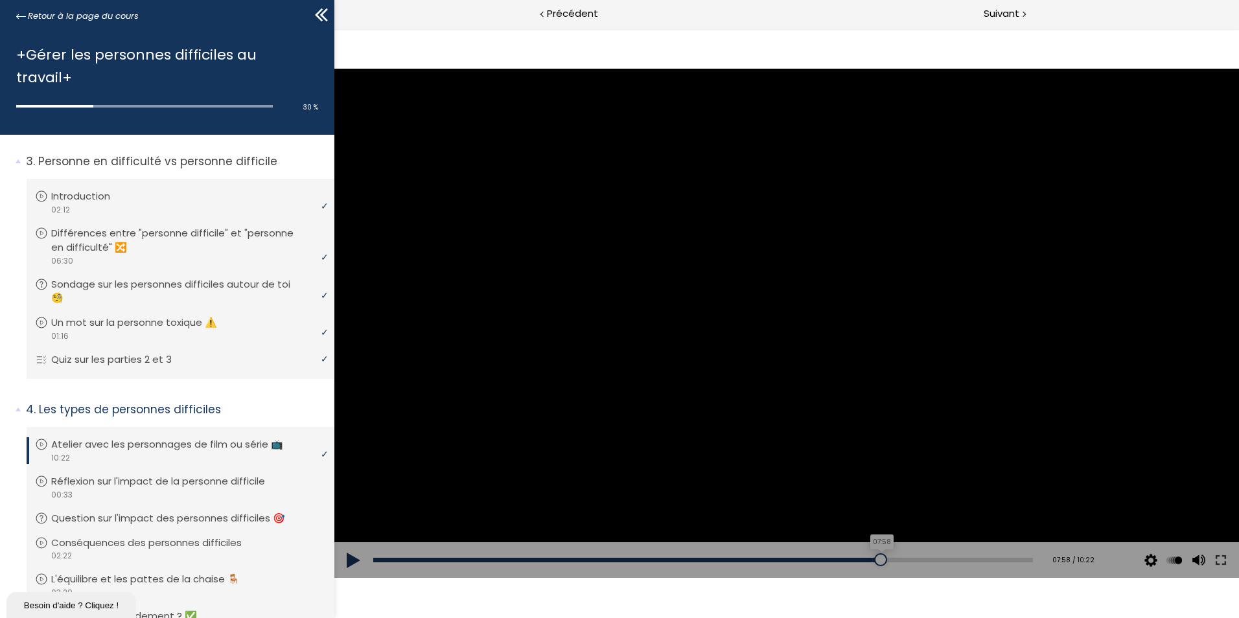
click at [880, 560] on div "07:58" at bounding box center [702, 560] width 659 height 5
click at [884, 560] on div at bounding box center [887, 559] width 13 height 13
click at [891, 558] on div "08:16" at bounding box center [702, 560] width 659 height 5
click at [896, 558] on div at bounding box center [899, 559] width 13 height 13
click at [902, 558] on div at bounding box center [904, 559] width 13 height 13
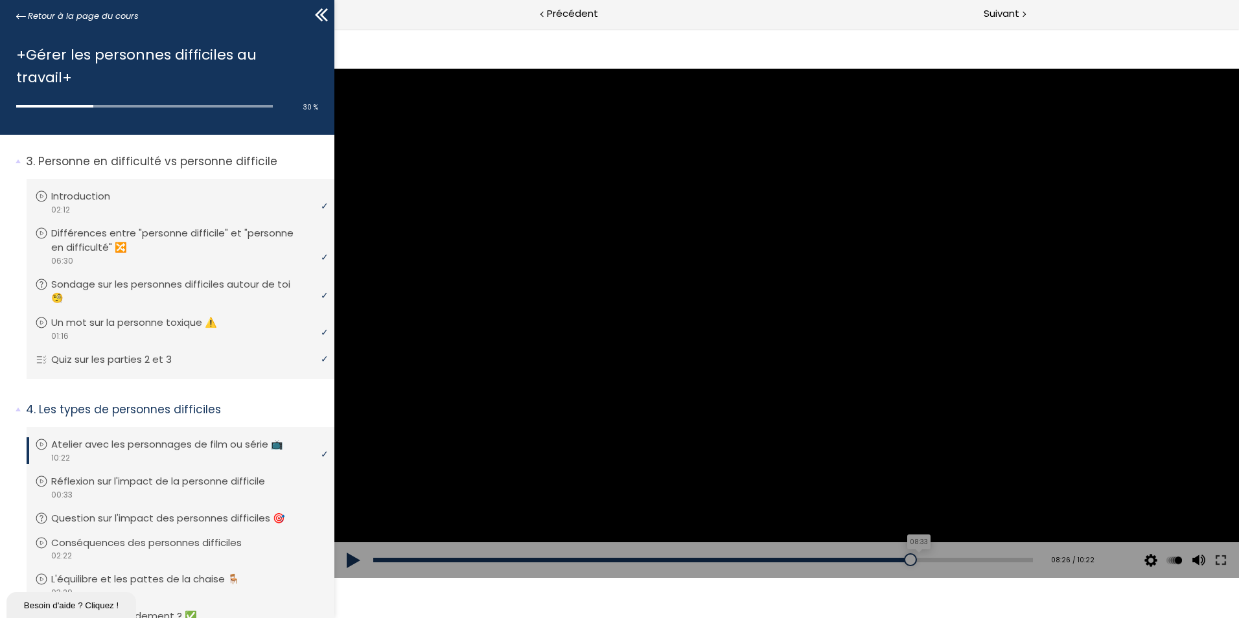
click at [909, 558] on div "08:33" at bounding box center [702, 560] width 659 height 5
click at [917, 558] on div "08:41" at bounding box center [702, 560] width 659 height 5
click at [922, 558] on div at bounding box center [928, 559] width 13 height 13
click at [928, 558] on div "08:44" at bounding box center [702, 560] width 659 height 5
click at [932, 558] on div at bounding box center [936, 559] width 13 height 13
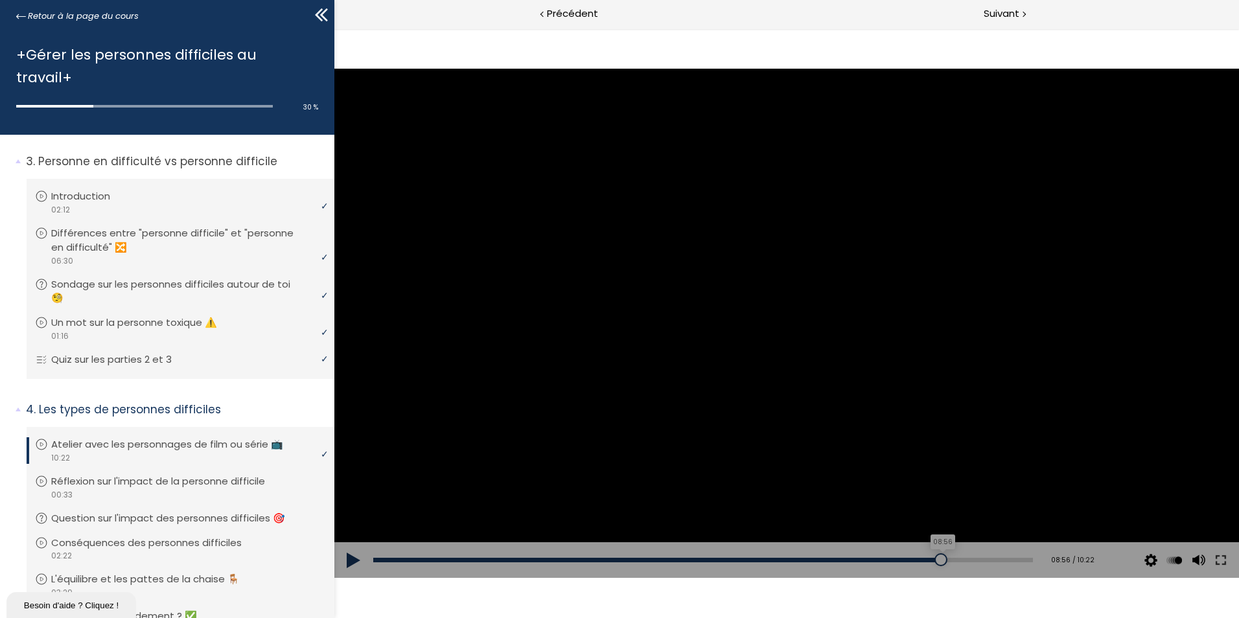
click at [936, 556] on div at bounding box center [940, 559] width 13 height 13
click at [942, 556] on div at bounding box center [948, 559] width 13 height 13
click at [945, 556] on div "Add chapter 09:02" at bounding box center [702, 560] width 659 height 36
click at [948, 556] on div "Add chapter 09:02" at bounding box center [702, 560] width 659 height 36
click at [950, 558] on div "09:13" at bounding box center [702, 560] width 659 height 5
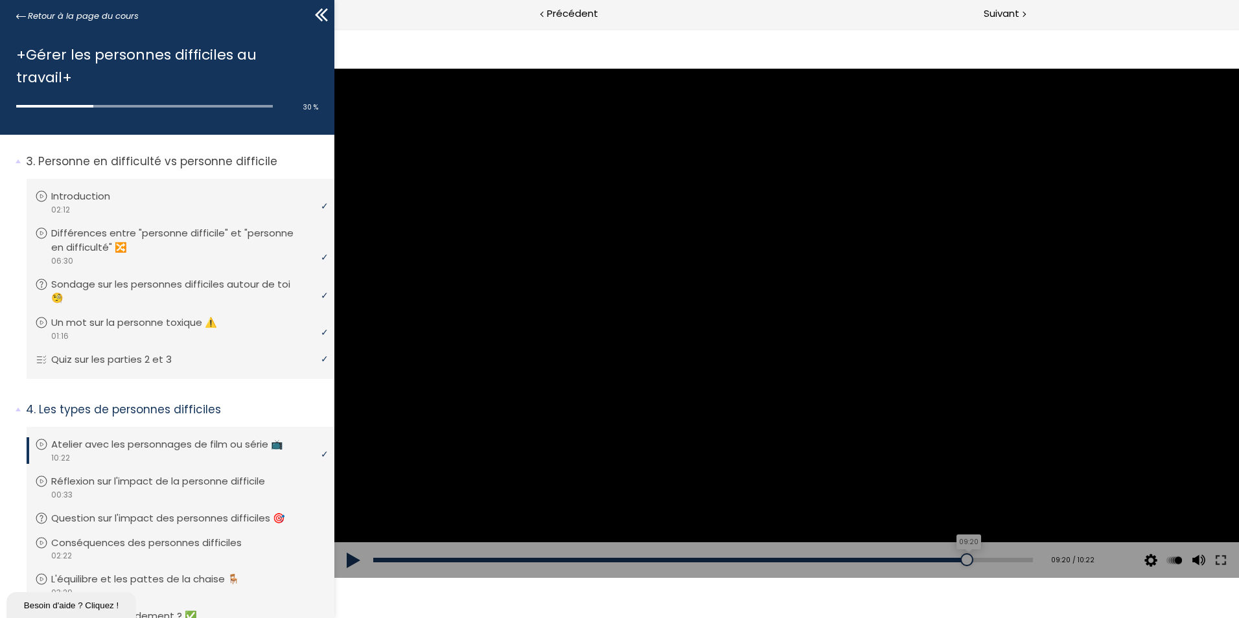
click at [957, 558] on div "09:20" at bounding box center [702, 560] width 659 height 5
click at [966, 558] on div "09:28" at bounding box center [702, 560] width 659 height 5
click at [971, 558] on div at bounding box center [974, 559] width 13 height 13
click at [981, 558] on div "09:42" at bounding box center [702, 560] width 659 height 5
click at [988, 558] on div "09:49" at bounding box center [702, 560] width 659 height 5
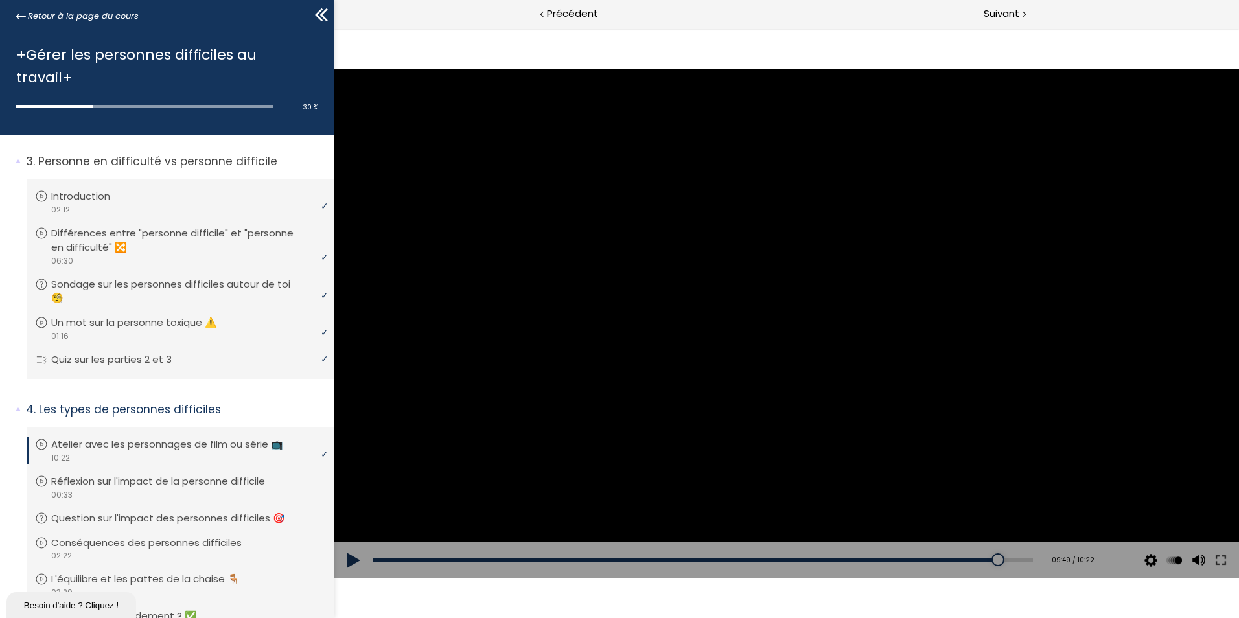
click at [897, 404] on div at bounding box center [786, 323] width 904 height 509
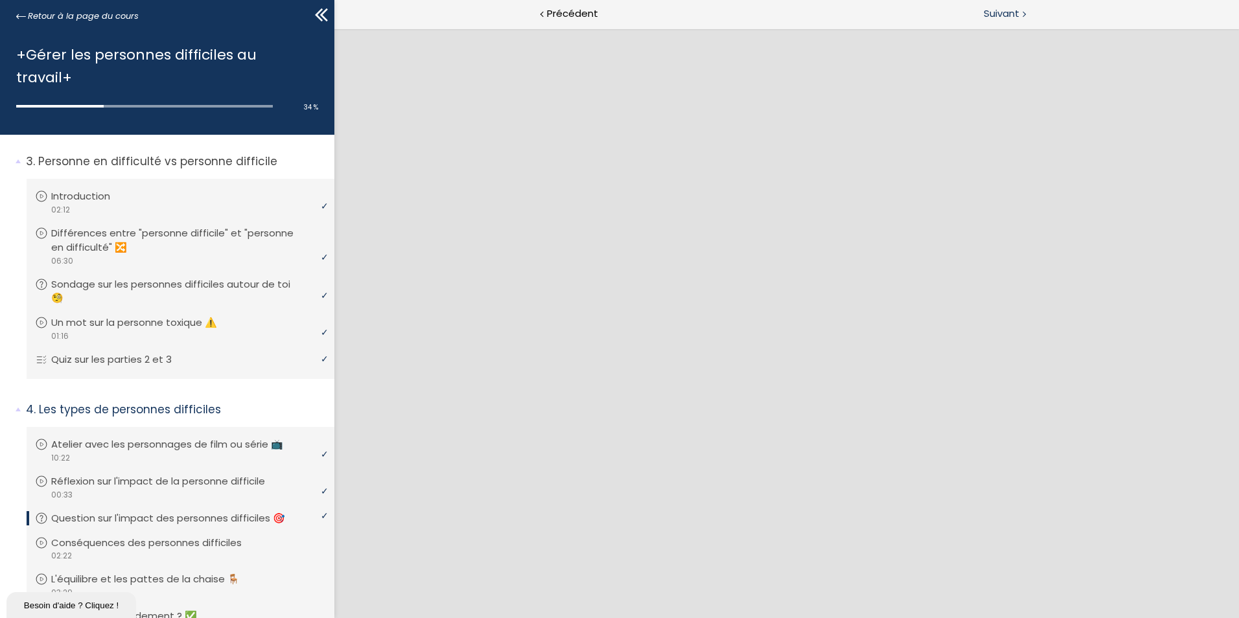
click at [1005, 17] on span "Suivant" at bounding box center [1001, 14] width 36 height 16
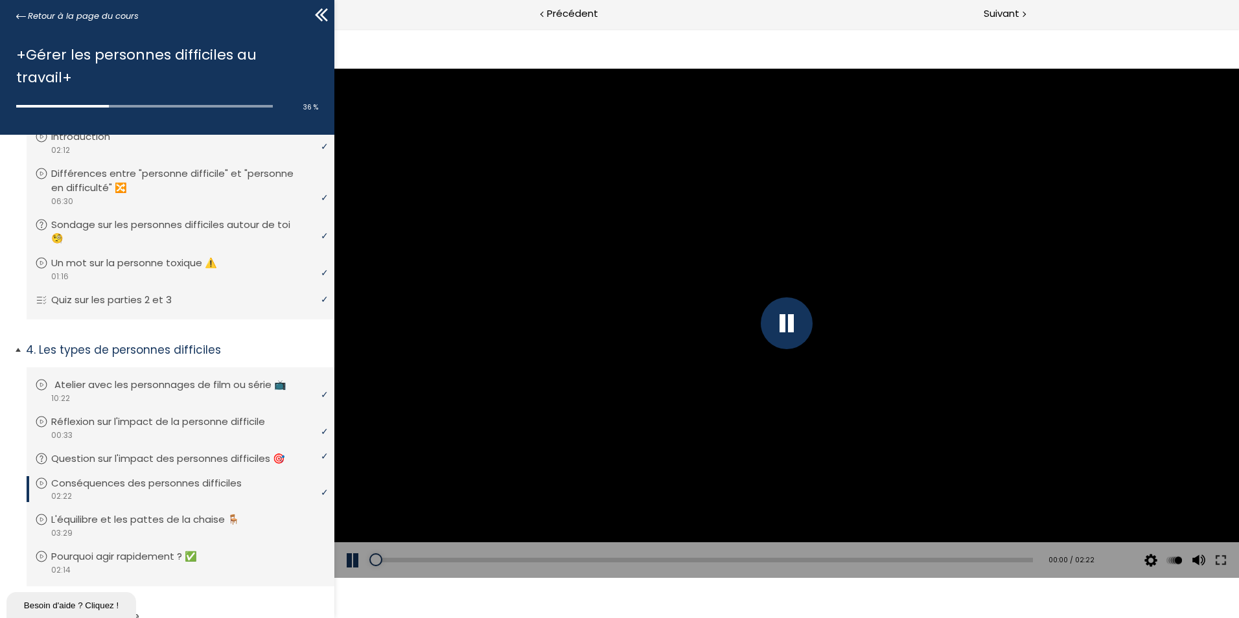
scroll to position [635, 0]
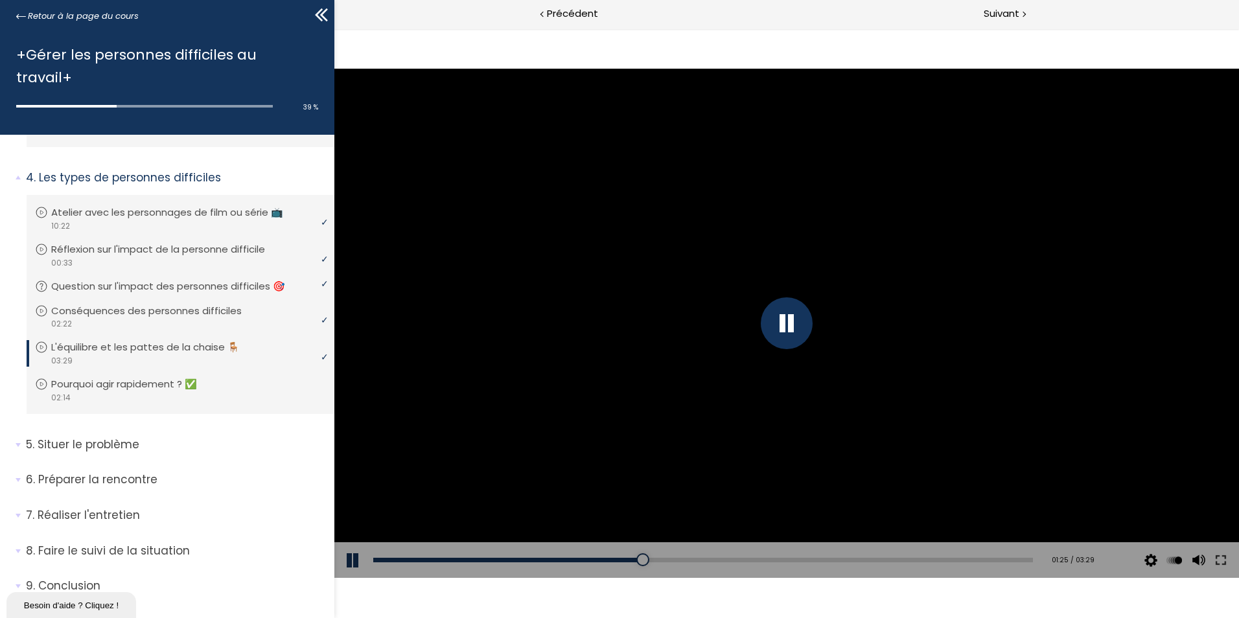
click at [543, 242] on div at bounding box center [786, 323] width 904 height 509
